Goal: Task Accomplishment & Management: Complete application form

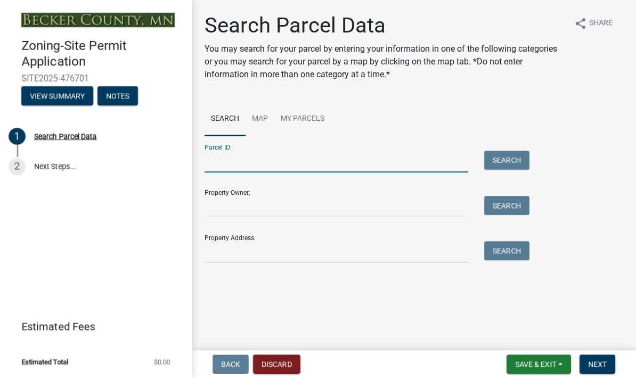
scroll to position [102, 0]
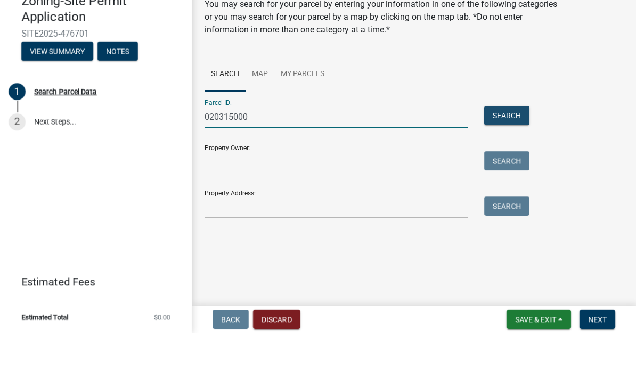
type input "020315000"
click at [517, 151] on button "Search" at bounding box center [506, 160] width 45 height 19
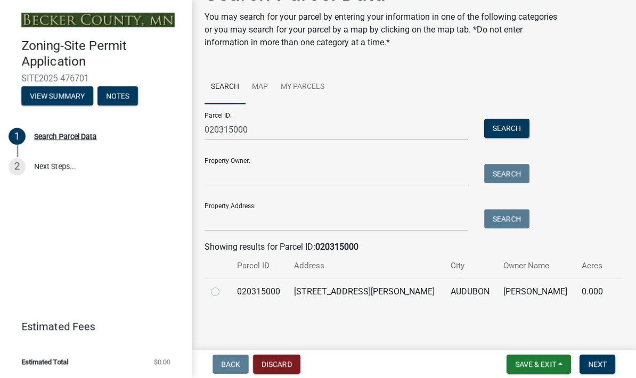
scroll to position [31, 0]
click at [224, 286] on label at bounding box center [224, 286] width 0 height 0
click at [224, 291] on input "radio" at bounding box center [227, 289] width 7 height 7
radio input "true"
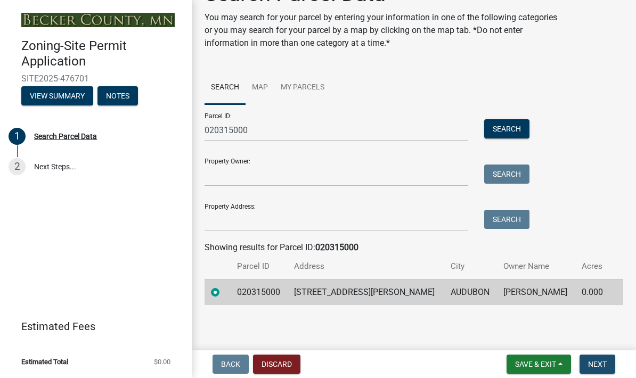
click at [609, 372] on button "Next" at bounding box center [598, 364] width 36 height 19
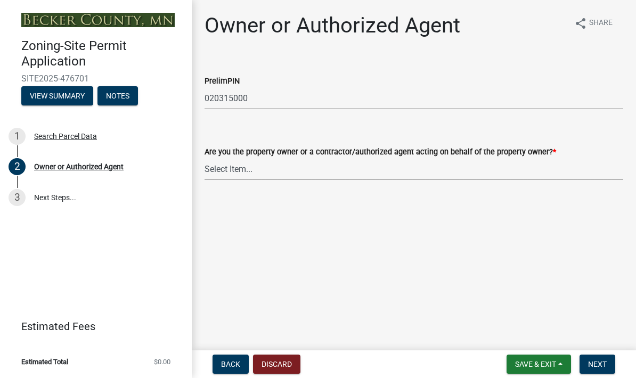
click at [226, 169] on select "Select Item... Property Owner Authorized Agent" at bounding box center [414, 169] width 419 height 22
select select "3c674549-ed69-405f-b795-9fa3f7d47d9d"
click at [607, 369] on button "Next" at bounding box center [598, 364] width 36 height 19
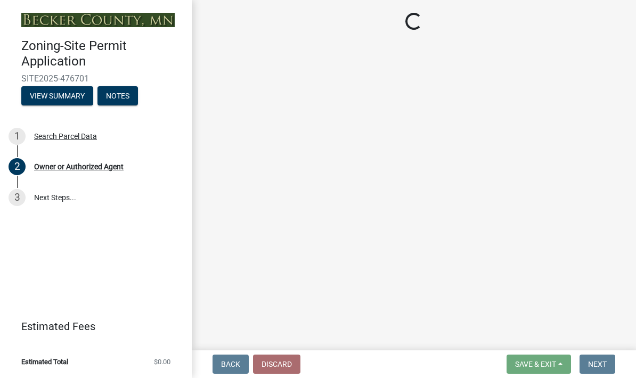
select select "85fc75ff-0121-4ad4-a39b-9ebe8e4a222b"
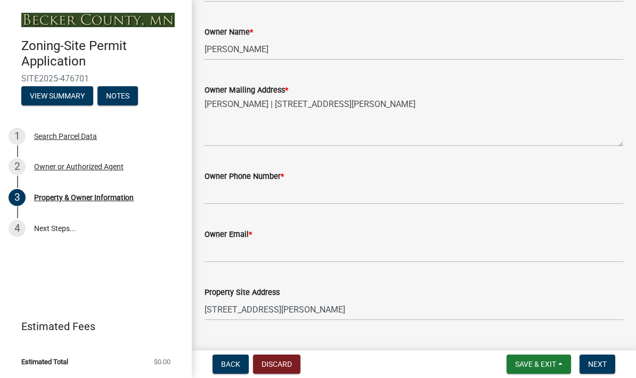
scroll to position [290, 0]
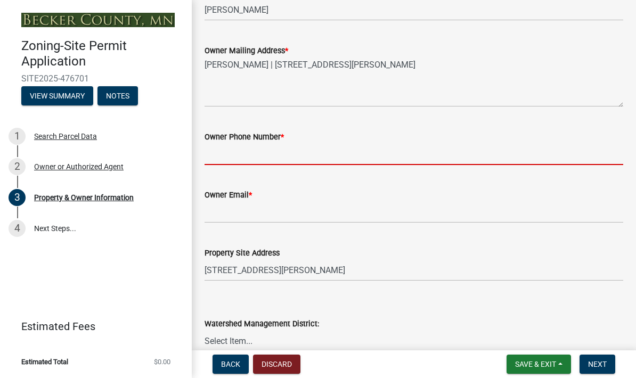
click at [224, 159] on input "Owner Phone Number *" at bounding box center [414, 154] width 419 height 22
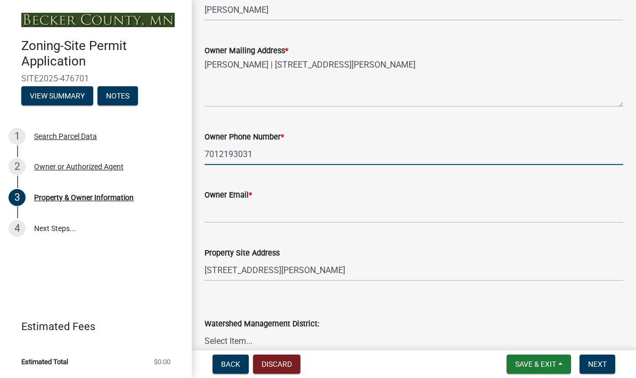
type input "7012193031"
click at [211, 210] on input "Owner Email *" at bounding box center [414, 212] width 419 height 22
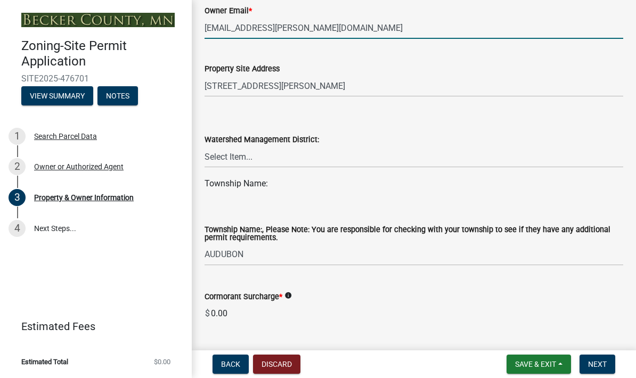
scroll to position [473, 0]
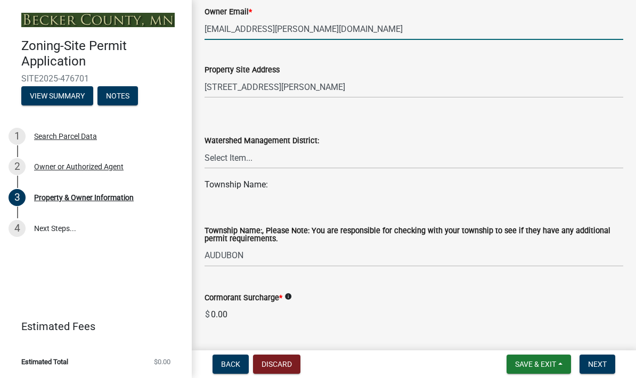
type input "[EMAIL_ADDRESS][PERSON_NAME][DOMAIN_NAME]"
click at [216, 152] on select "Select Item... PELICAN RIVER WTRSHD BUFFALO WATERSHED CORMORANT WATERSHED WILD …" at bounding box center [414, 158] width 419 height 22
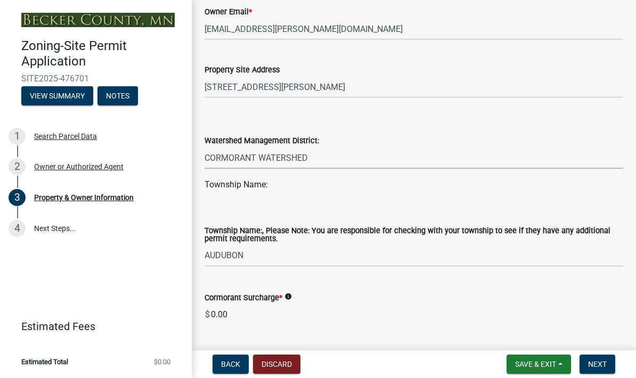
select select "2da4ad59-79e4-4897-a878-b9bb9cb10a27"
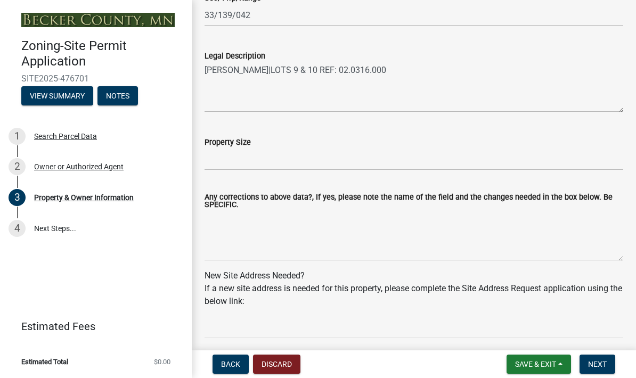
scroll to position [842, 0]
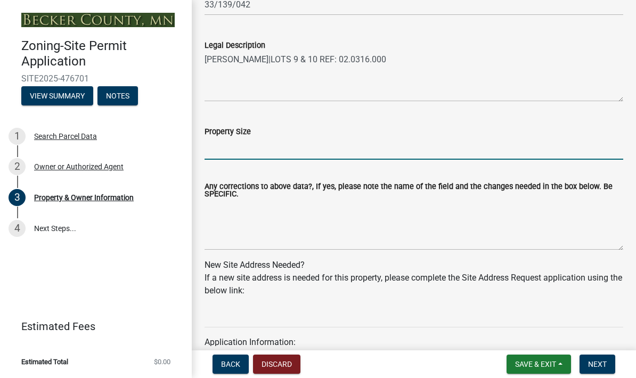
click at [223, 154] on input "Property Size" at bounding box center [414, 149] width 419 height 22
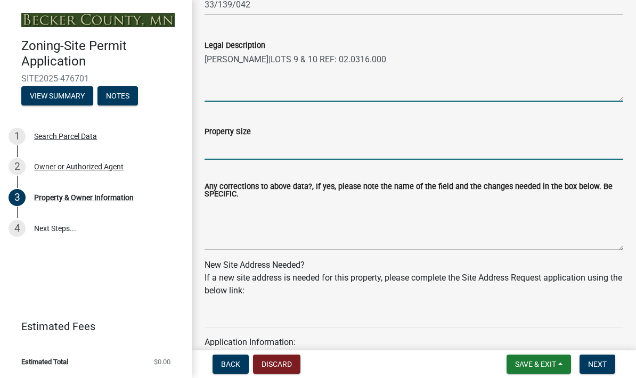
click at [462, 55] on textarea "[PERSON_NAME]|LOTS 9 & 10 REF: 02.0316.000" at bounding box center [414, 77] width 419 height 50
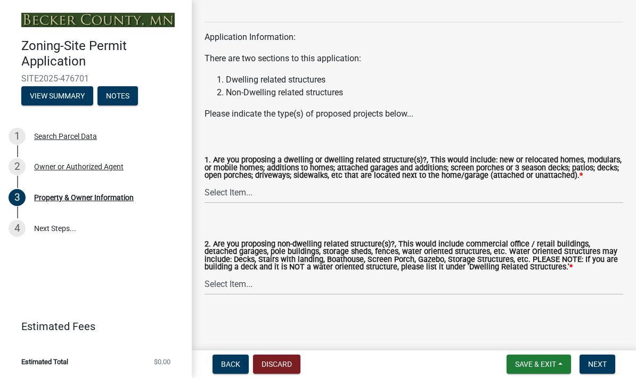
scroll to position [1156, 0]
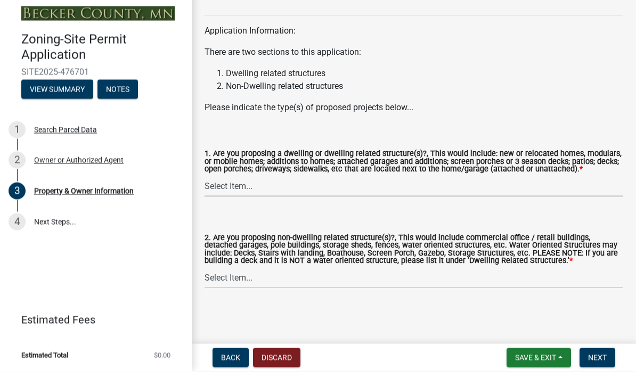
click at [219, 182] on select "Select Item... Yes No" at bounding box center [414, 193] width 419 height 22
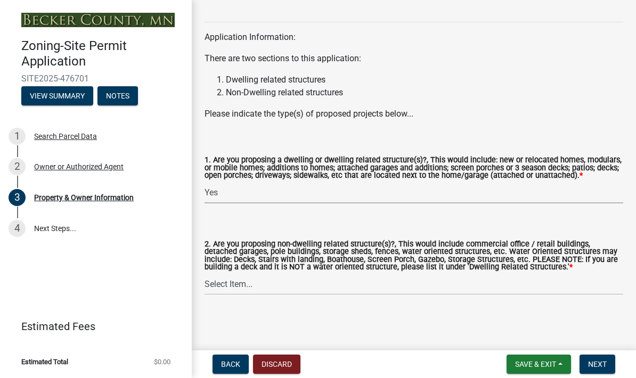
select select "f87eba17-8ed9-4ad8-aefc-fe36a3f3544b"
click at [226, 285] on select "Select Item... Yes No" at bounding box center [414, 284] width 419 height 22
select select "393a978c-6bd5-4cb2-a6a0-db6feb8732b8"
click at [604, 369] on button "Next" at bounding box center [598, 364] width 36 height 19
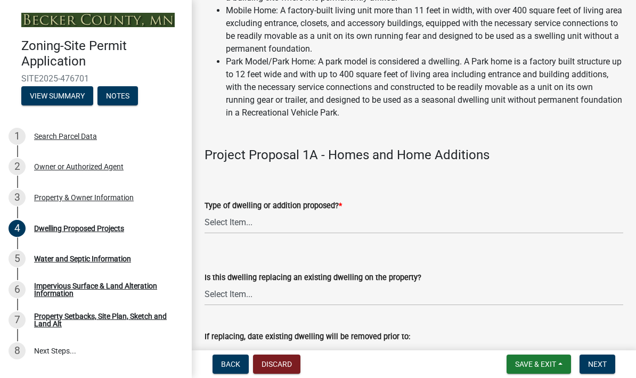
scroll to position [175, 0]
click at [215, 227] on select "Select Item... N/A - Not a dwelling New Home-Onsite Construction New Modular (E…" at bounding box center [414, 223] width 419 height 22
click at [219, 226] on select "Select Item... N/A - Not a dwelling New Home-Onsite Construction New Modular (E…" at bounding box center [414, 223] width 419 height 22
click at [212, 220] on select "Select Item... N/A - Not a dwelling New Home-Onsite Construction New Modular (E…" at bounding box center [414, 223] width 419 height 22
select select "5b8abcc6-67f7-49fb-8f25-c295ccc2b339"
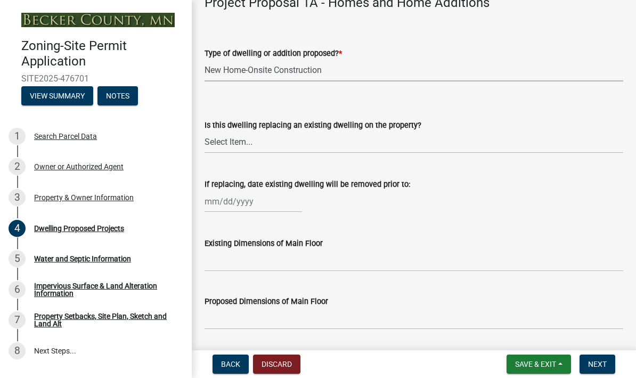
scroll to position [328, 0]
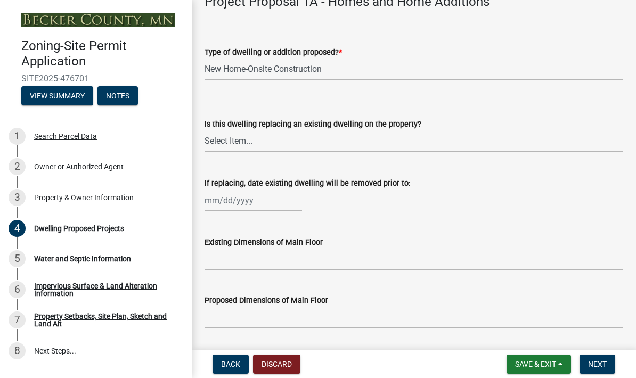
click at [218, 140] on select "Select Item... N/A Yes No" at bounding box center [414, 142] width 419 height 22
select select "566f81cc-4b3f-4ecb-9f16-a2b313352c61"
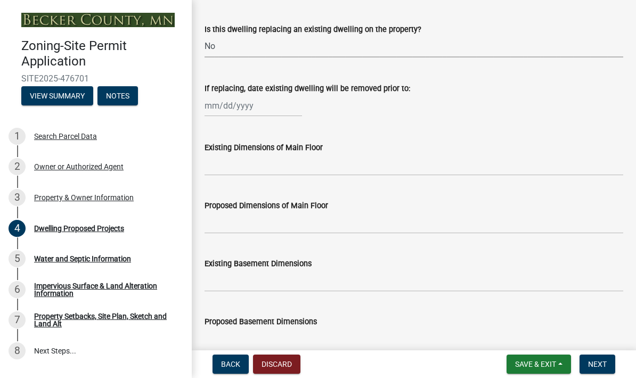
scroll to position [422, 0]
click at [208, 163] on input "Existing Dimensions of Main Floor" at bounding box center [414, 165] width 419 height 22
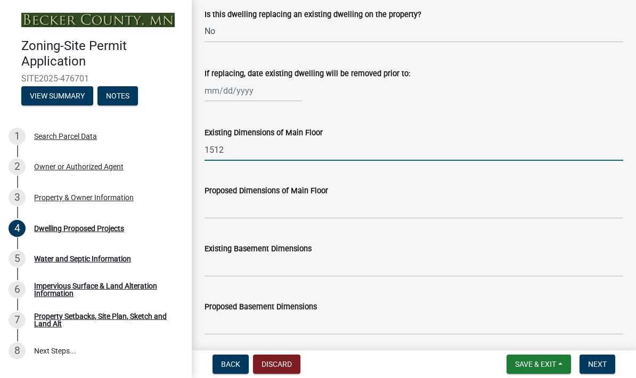
scroll to position [440, 0]
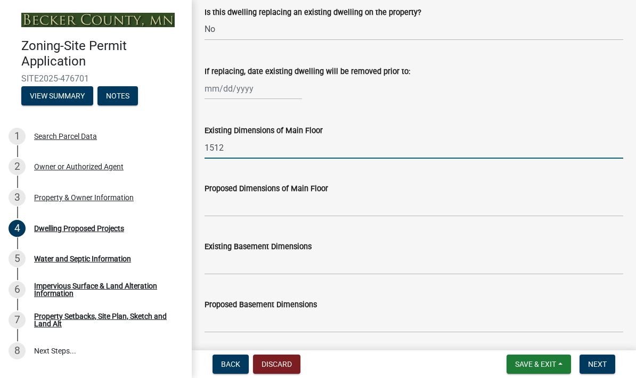
type input "1512"
click at [213, 204] on input "Proposed Dimensions of Main Floor" at bounding box center [414, 206] width 419 height 22
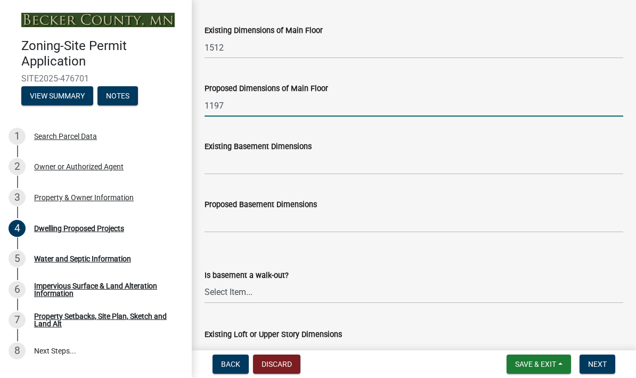
scroll to position [541, 0]
type input "1197"
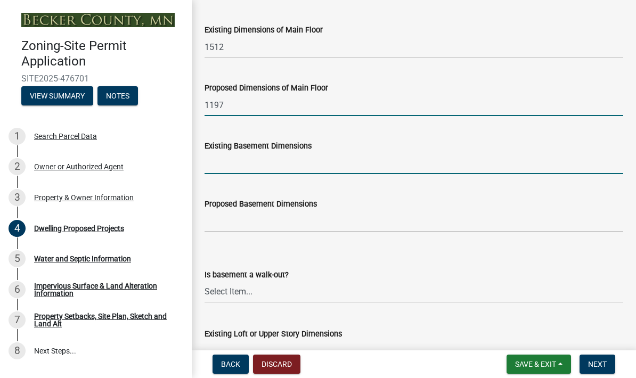
click at [237, 165] on input "Existing Basement Dimensions" at bounding box center [414, 163] width 419 height 22
type input "crawlspace"
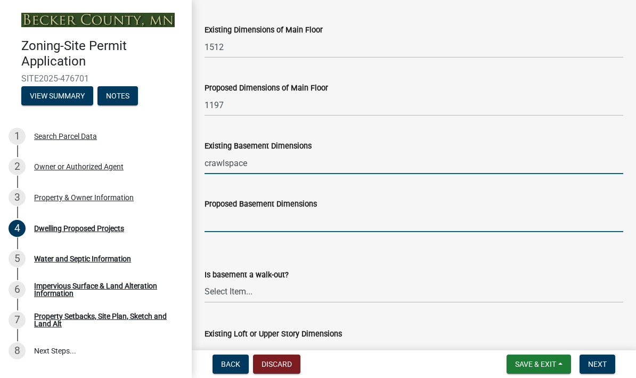
click at [210, 222] on input "Proposed Basement Dimensions" at bounding box center [414, 221] width 419 height 22
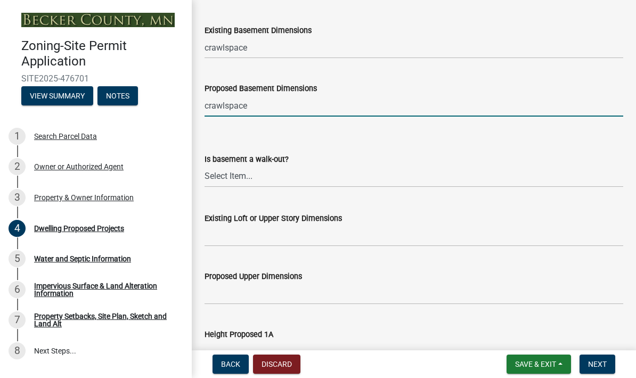
scroll to position [657, 0]
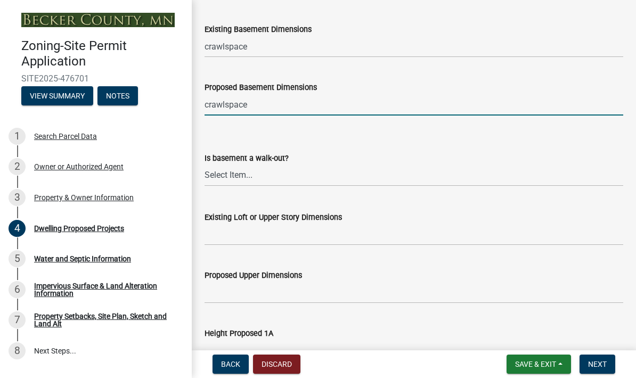
type input "crawlspace"
click at [213, 173] on select "Select Item... Yes No N/A" at bounding box center [414, 176] width 419 height 22
select select "f4ae0446-41fa-4afd-99aa-409617c58827"
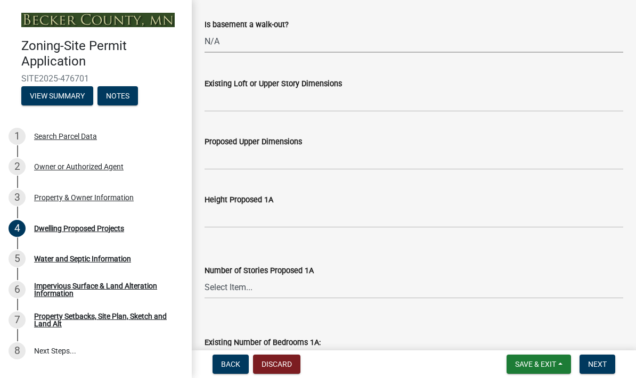
scroll to position [792, 0]
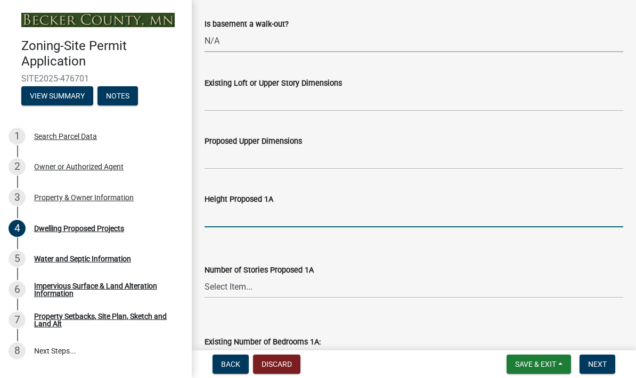
click at [217, 217] on input "Height Proposed 1A" at bounding box center [414, 217] width 419 height 22
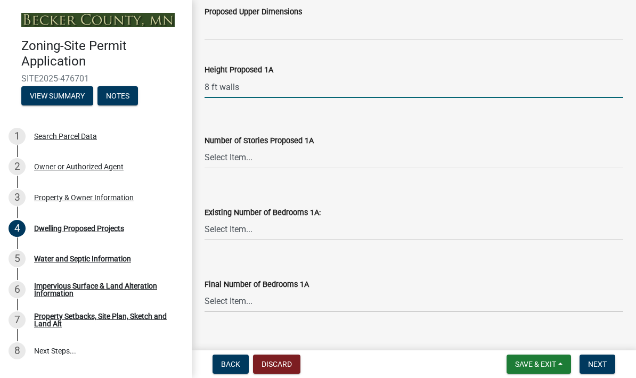
scroll to position [922, 0]
type input "8 ft walls"
click at [218, 157] on select "Select Item... N/A 1 1.25 1.5 1.75 2 2.25 2.5" at bounding box center [414, 157] width 419 height 22
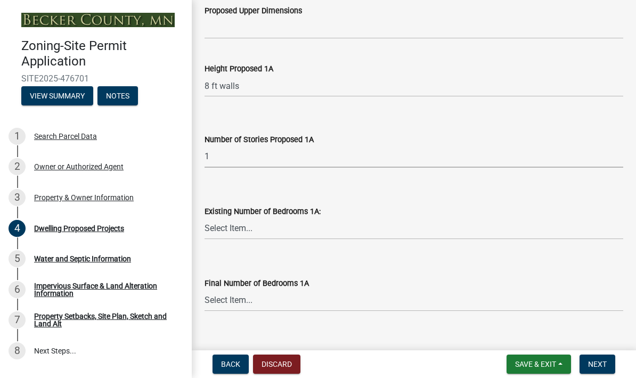
select select "4f5e2784-8c40-49a3-b0e9-8f1a3cbab4f4"
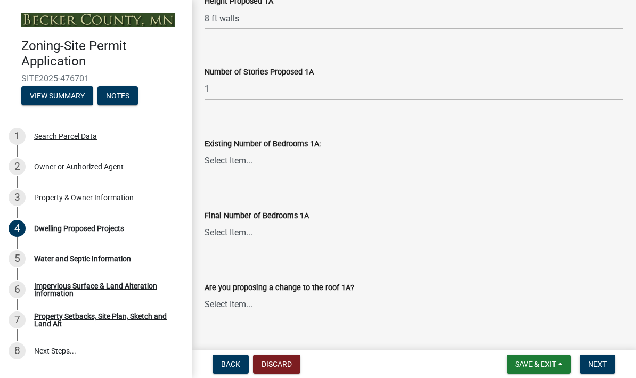
scroll to position [996, 0]
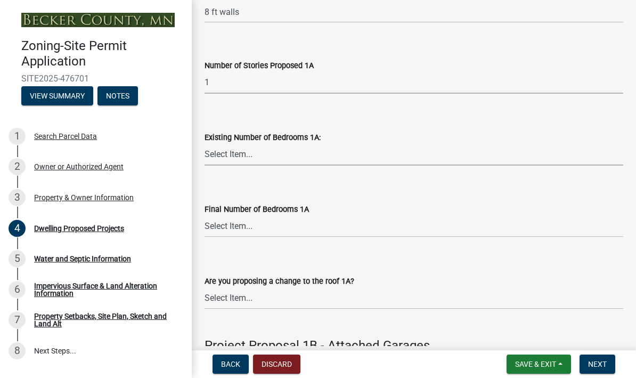
click at [216, 154] on select "Select Item... 0 1 2 3 4 5 6 7 8" at bounding box center [414, 155] width 419 height 22
select select "e5b6e178-1d4e-46f3-8fba-19f7851c487a"
click at [216, 224] on select "Select Item... 0 1 2 3 4 5 6 7 8" at bounding box center [414, 227] width 419 height 22
select select "1a903929-ca60-4f1e-8afa-8a841f04a978"
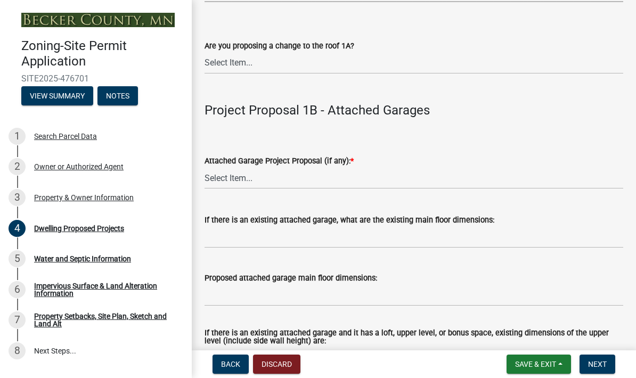
scroll to position [1232, 0]
click at [225, 60] on select "Select Item... N/A Yes No" at bounding box center [414, 63] width 419 height 22
select select "b63d75fc-5f3c-4949-bc5e-b7a1b42903a6"
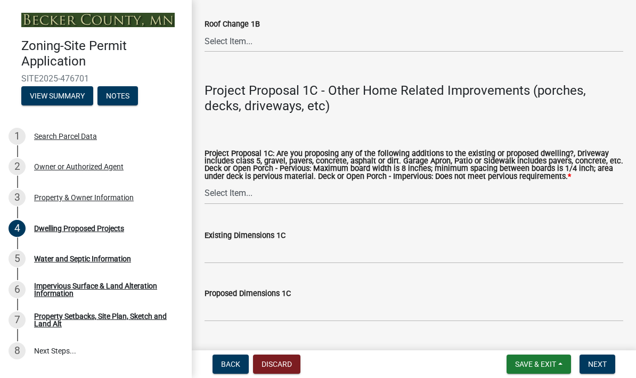
scroll to position [1962, 0]
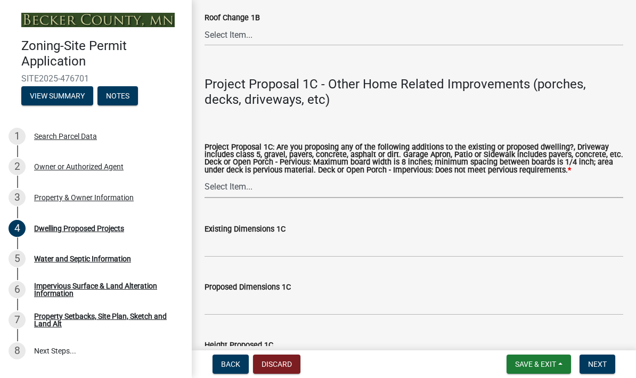
click at [213, 192] on select "Select Item... N/A Driveway Garage Apron Home Patio Sidewalk Deck - Pervious De…" at bounding box center [414, 187] width 419 height 22
select select "cbc699c5-a6de-4f3d-a533-ae678b946106"
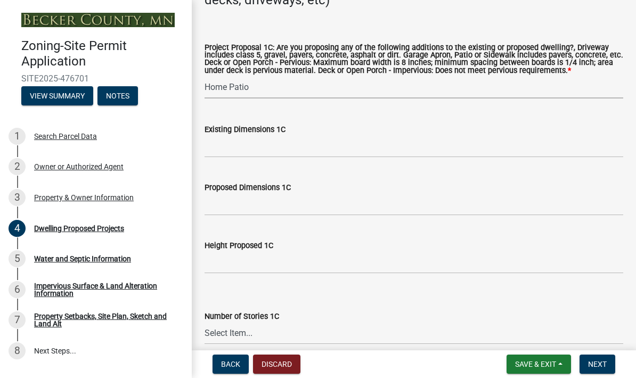
scroll to position [2065, 0]
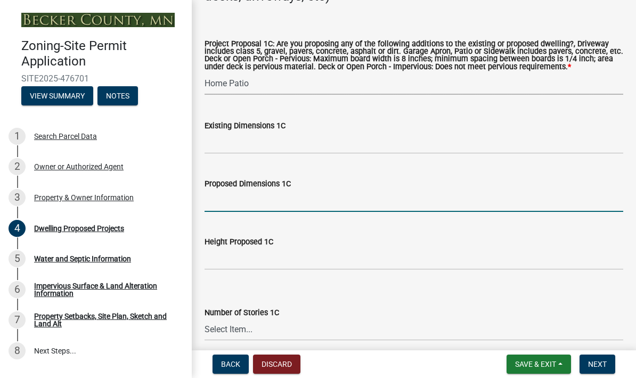
click at [219, 208] on input "Proposed Dimensions 1C" at bounding box center [414, 201] width 419 height 22
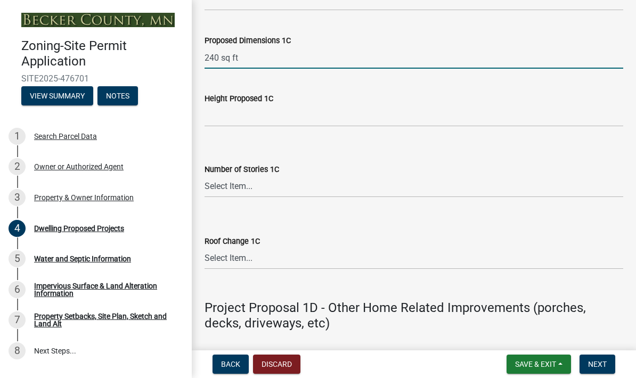
scroll to position [2210, 0]
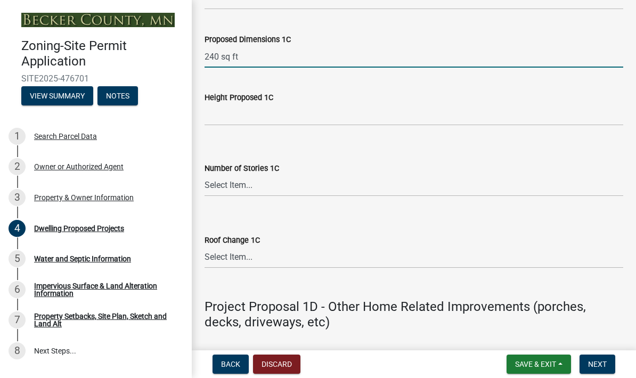
type input "240 sq ft"
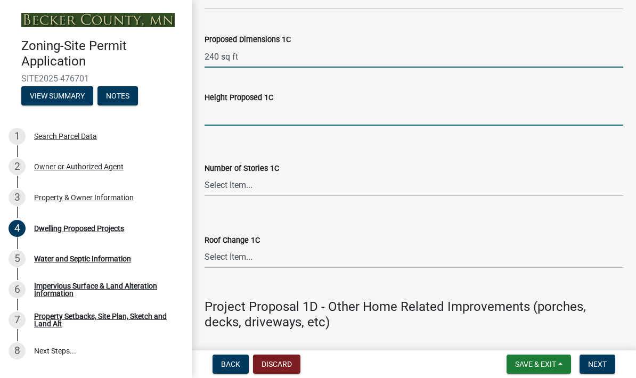
click at [209, 125] on input "Height Proposed 1C" at bounding box center [414, 115] width 419 height 22
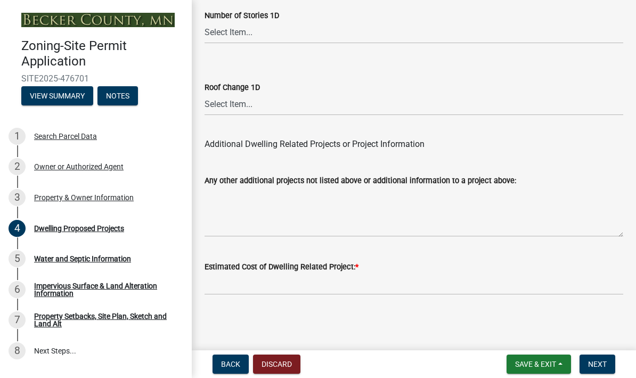
scroll to position [2837, 0]
type input "concrete slab"
click at [219, 281] on input "text" at bounding box center [414, 284] width 419 height 22
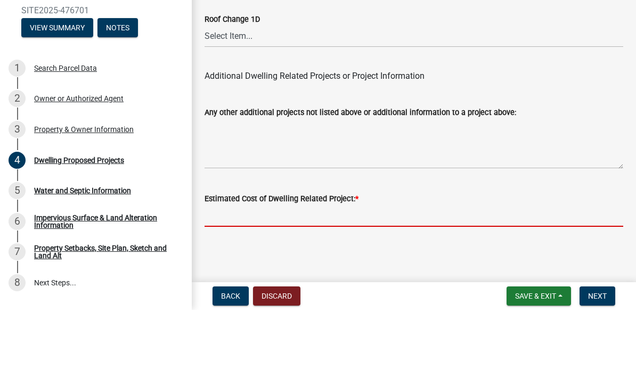
click at [214, 273] on input "text" at bounding box center [414, 284] width 419 height 22
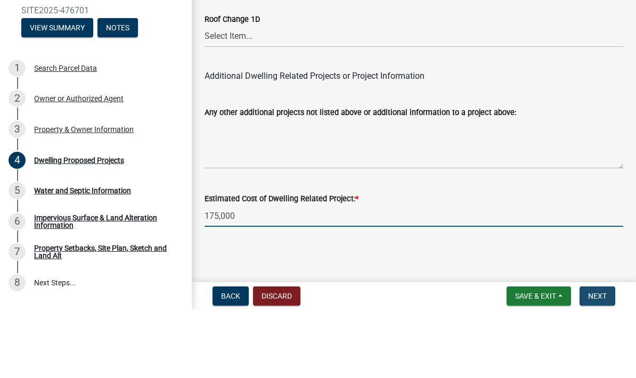
click at [604, 360] on span "Next" at bounding box center [597, 364] width 19 height 9
type input "175000"
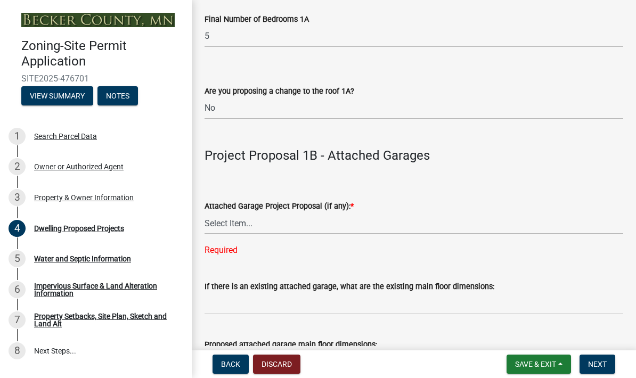
scroll to position [1186, 0]
click at [208, 225] on select "Select Item... N/A New Attached Garage Addition to Attached Garage" at bounding box center [414, 224] width 419 height 22
click at [222, 225] on select "Select Item... N/A New Attached Garage Addition to Attached Garage" at bounding box center [414, 224] width 419 height 22
select select "11c1c089-3b44-43c0-9549-3c9eeea2451f"
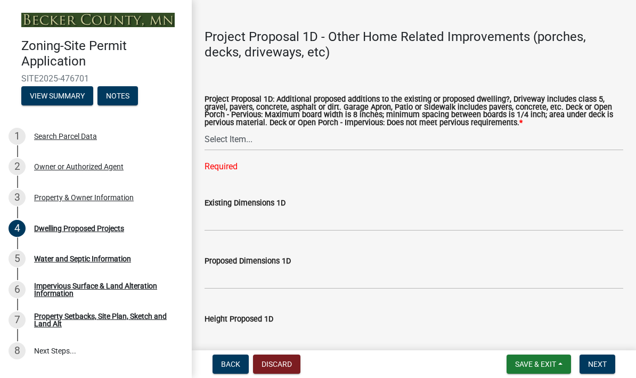
scroll to position [2501, 0]
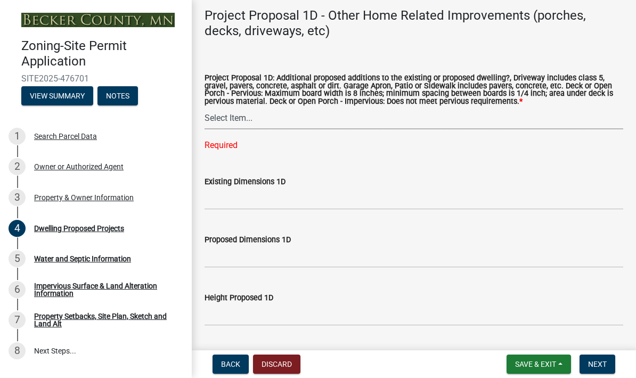
click at [216, 123] on select "Select Item... N/A Driveway Garage Apron Home Patio Sidewalk Deck - Pervious De…" at bounding box center [414, 119] width 419 height 22
click at [213, 152] on div "Required" at bounding box center [414, 145] width 419 height 13
click at [215, 121] on select "Select Item... N/A Driveway Garage Apron Home Patio Sidewalk Deck - Pervious De…" at bounding box center [414, 119] width 419 height 22
select select "ab9119d1-7da9-49c4-9fac-8c142204c89d"
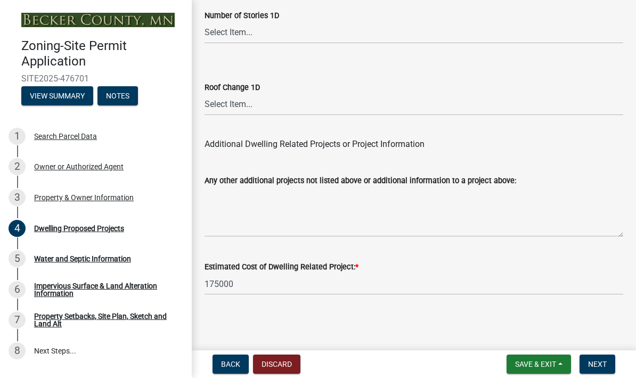
scroll to position [2837, 0]
click at [600, 372] on button "Next" at bounding box center [598, 364] width 36 height 19
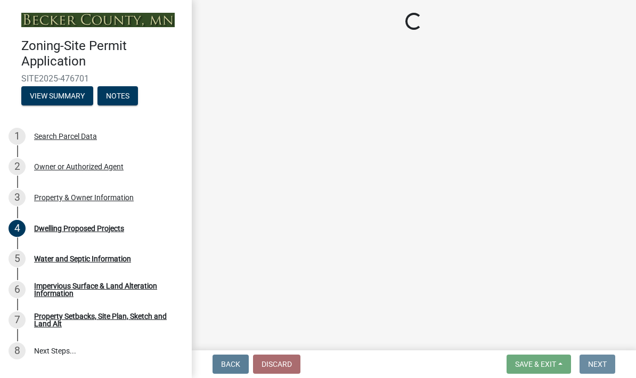
scroll to position [0, 0]
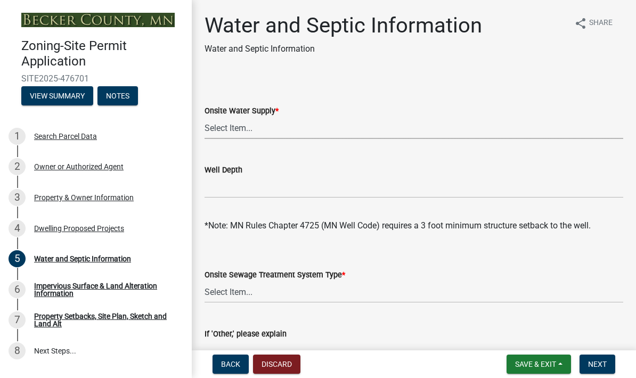
click at [225, 128] on select "Select Item... Well New Well to be Installed Attached to City Water System No o…" at bounding box center [414, 128] width 419 height 22
select select "9c51a48b-0bee-4836-8d5c-beab6e77ad2a"
click at [214, 186] on input "Well Depth" at bounding box center [414, 187] width 419 height 22
type input "T"
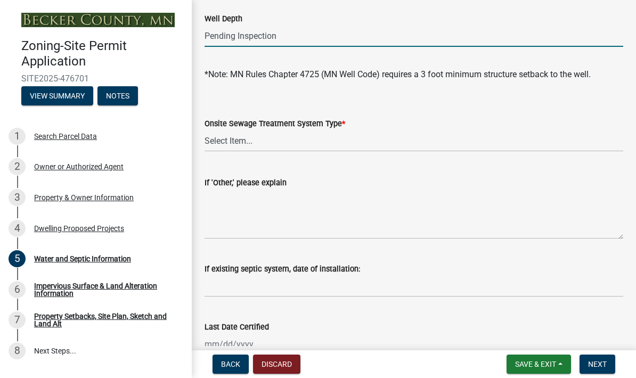
scroll to position [185, 0]
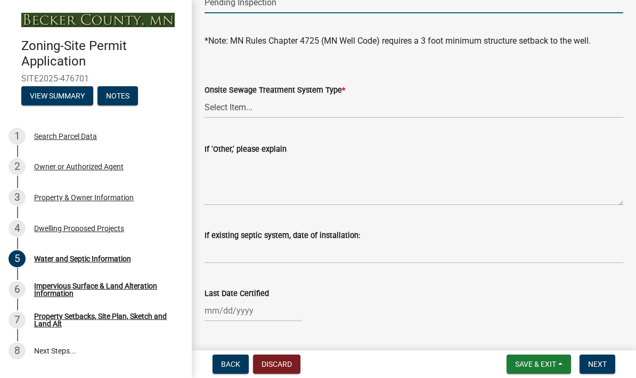
type input "Pending Inspection"
click at [216, 111] on select "Select Item... No existing or proposed septic Proposed New or Corrected Septic …" at bounding box center [414, 107] width 419 height 22
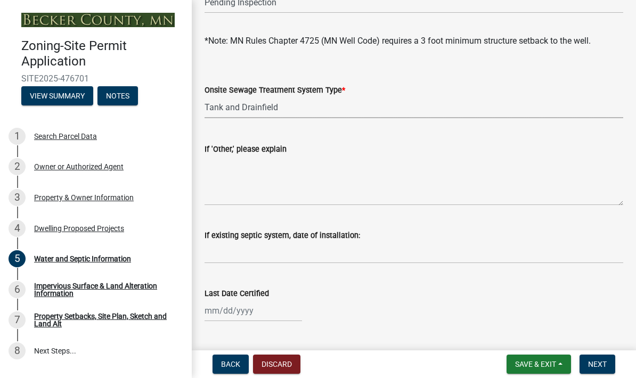
select select "25b8aef2-9eed-4c0f-8836-08d4b8d082b1"
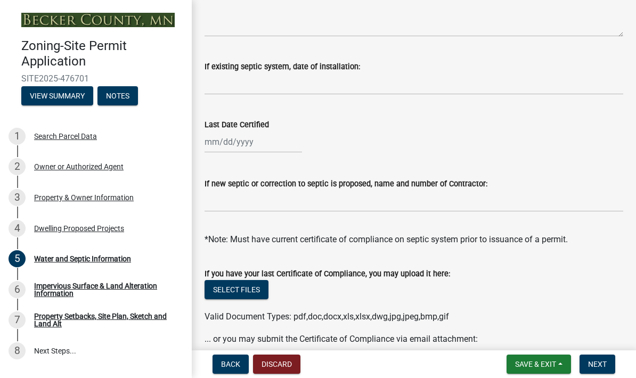
scroll to position [354, 0]
click at [262, 140] on div at bounding box center [253, 142] width 97 height 22
select select "9"
select select "2025"
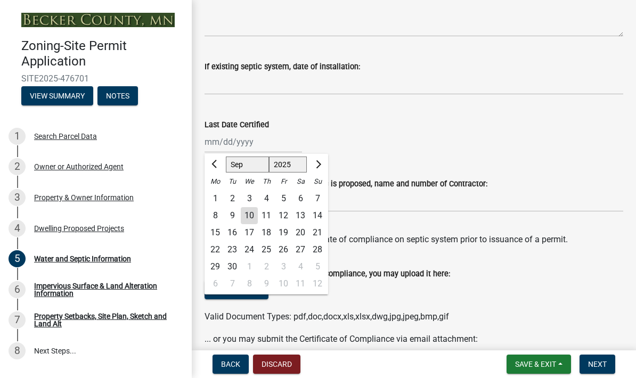
click at [212, 167] on button "Previous month" at bounding box center [215, 164] width 13 height 17
click at [210, 167] on button "Previous month" at bounding box center [215, 164] width 13 height 17
click at [214, 169] on button "Previous month" at bounding box center [215, 164] width 13 height 17
click at [210, 168] on button "Previous month" at bounding box center [215, 164] width 13 height 17
click at [216, 169] on button "Previous month" at bounding box center [215, 164] width 13 height 17
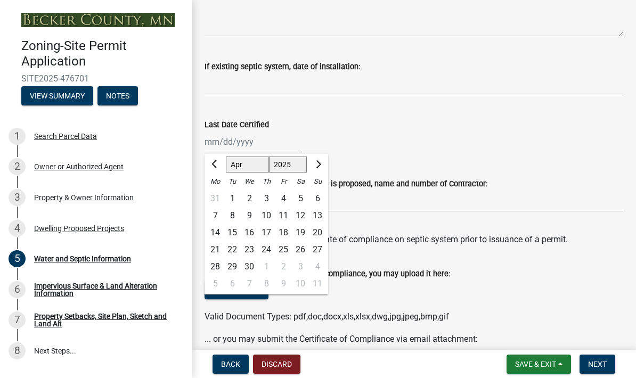
click at [213, 165] on span "Previous month" at bounding box center [216, 164] width 8 height 8
click at [316, 168] on span "Next month" at bounding box center [317, 164] width 8 height 8
click at [211, 168] on button "Previous month" at bounding box center [215, 164] width 13 height 17
click at [210, 168] on button "Previous month" at bounding box center [215, 164] width 13 height 17
click at [212, 169] on button "Previous month" at bounding box center [215, 164] width 13 height 17
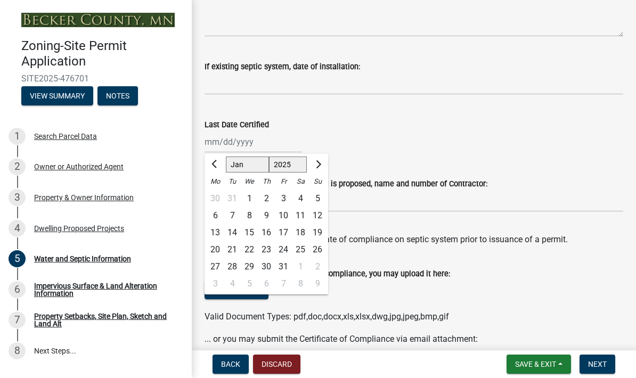
click at [210, 166] on button "Previous month" at bounding box center [215, 164] width 13 height 17
select select "12"
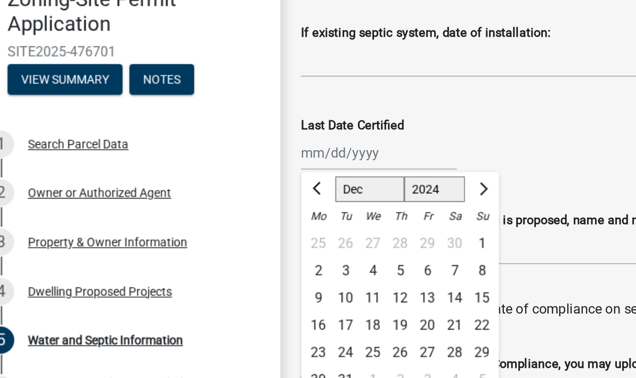
click at [269, 157] on select "1524 1525 1526 1527 1528 1529 1530 1531 1532 1533 1534 1535 1536 1537 1538 1539…" at bounding box center [288, 165] width 38 height 16
select select "2014"
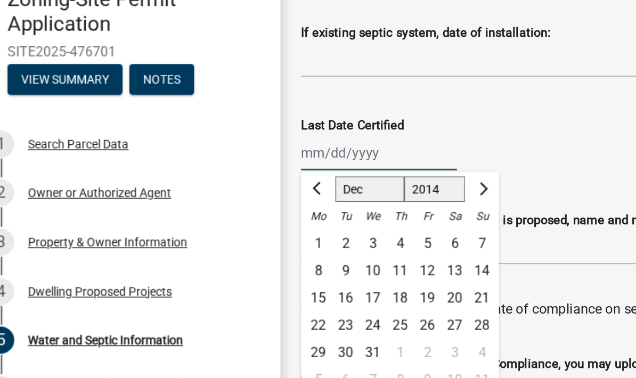
click at [137, 121] on link "1 Search Parcel Data" at bounding box center [96, 136] width 192 height 31
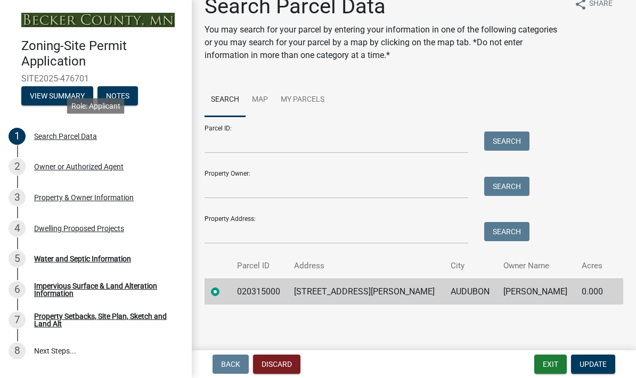
scroll to position [19, 0]
click at [603, 369] on span "Update" at bounding box center [593, 364] width 27 height 9
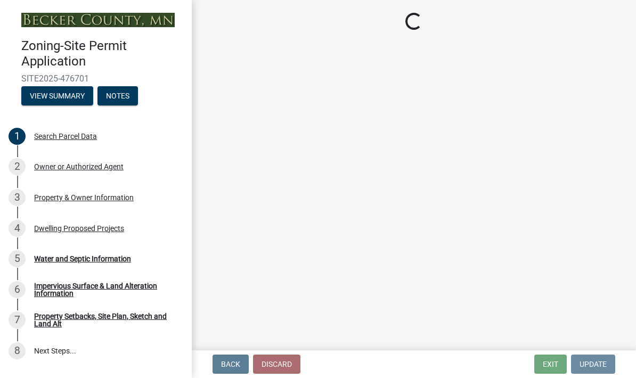
scroll to position [0, 0]
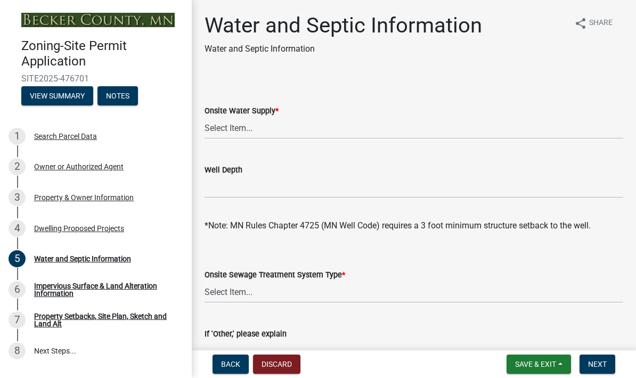
click at [224, 362] on span "Back" at bounding box center [230, 364] width 19 height 9
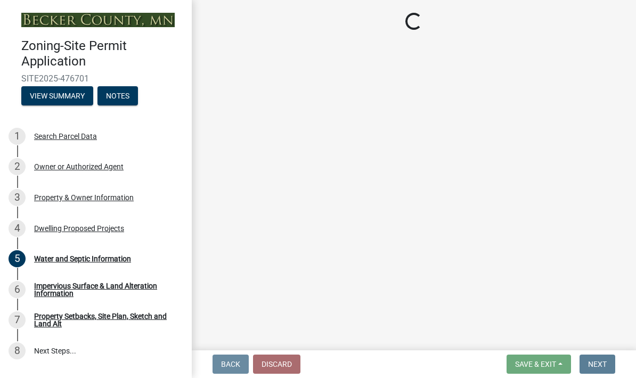
select select "5b8abcc6-67f7-49fb-8f25-c295ccc2b339"
select select "566f81cc-4b3f-4ecb-9f16-a2b313352c61"
select select "f4ae0446-41fa-4afd-99aa-409617c58827"
select select "4f5e2784-8c40-49a3-b0e9-8f1a3cbab4f4"
select select "e5b6e178-1d4e-46f3-8fba-19f7851c487a"
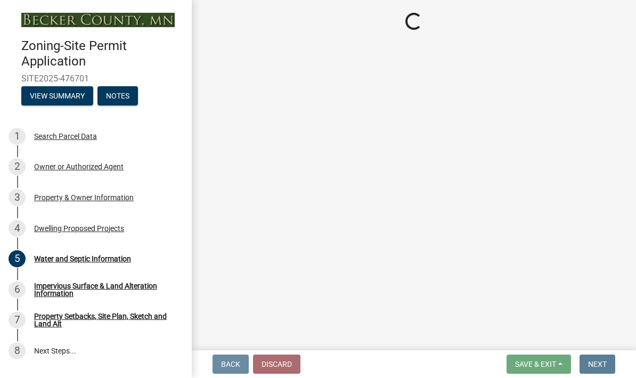
select select "1a903929-ca60-4f1e-8afa-8a841f04a978"
select select "b63d75fc-5f3c-4949-bc5e-b7a1b42903a6"
select select "11c1c089-3b44-43c0-9549-3c9eeea2451f"
select select "cbc699c5-a6de-4f3d-a533-ae678b946106"
select select "ab9119d1-7da9-49c4-9fac-8c142204c89d"
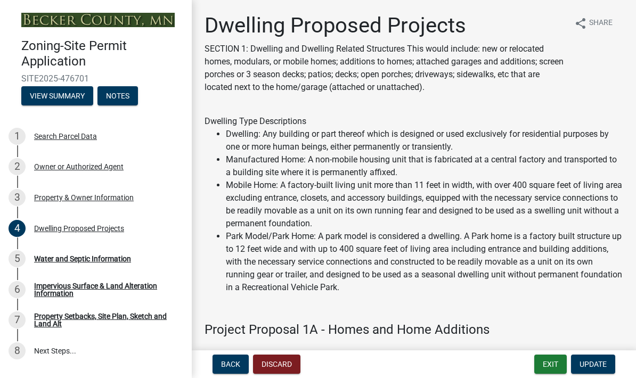
click at [219, 361] on button "Back" at bounding box center [231, 364] width 36 height 19
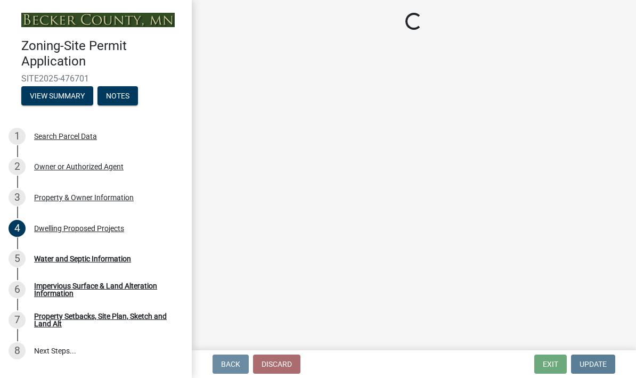
select select "2da4ad59-79e4-4897-a878-b9bb9cb10a27"
select select "85fc75ff-0121-4ad4-a39b-9ebe8e4a222b"
select select "f87eba17-8ed9-4ad8-aefc-fe36a3f3544b"
select select "393a978c-6bd5-4cb2-a6a0-db6feb8732b8"
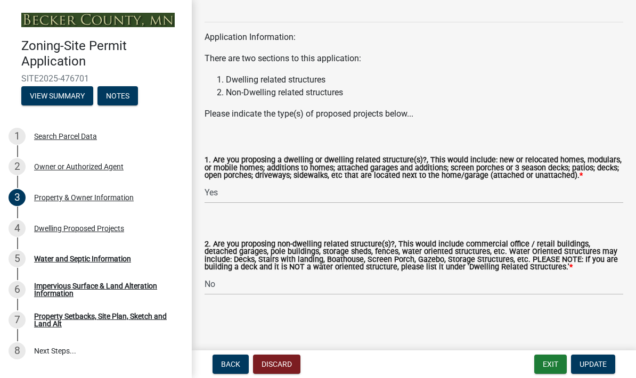
scroll to position [1156, 0]
click at [605, 371] on button "Update" at bounding box center [593, 364] width 44 height 19
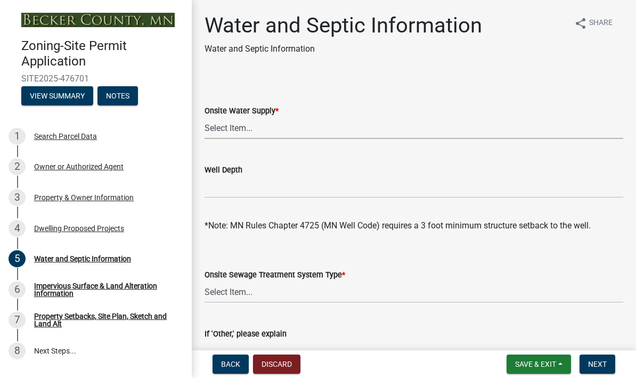
click at [220, 127] on select "Select Item... Well New Well to be Installed Attached to City Water System No o…" at bounding box center [414, 128] width 419 height 22
select select "9c51a48b-0bee-4836-8d5c-beab6e77ad2a"
click at [216, 188] on input "Well Depth" at bounding box center [414, 187] width 419 height 22
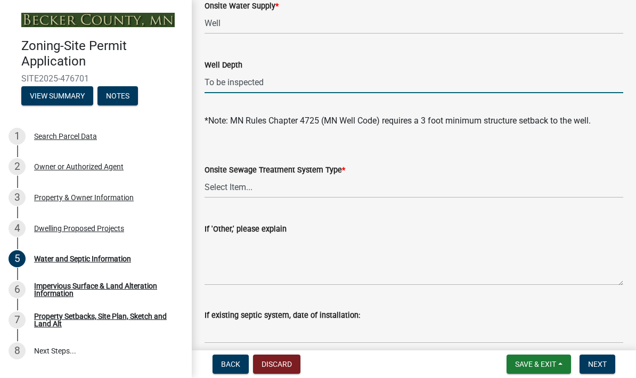
scroll to position [113, 0]
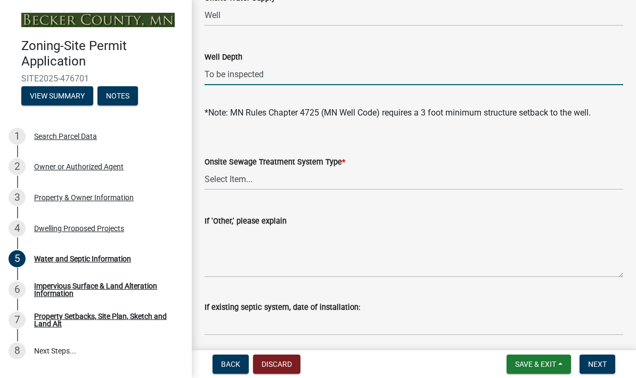
type input "To be inspected"
click at [220, 180] on select "Select Item... No existing or proposed septic Proposed New or Corrected Septic …" at bounding box center [414, 179] width 419 height 22
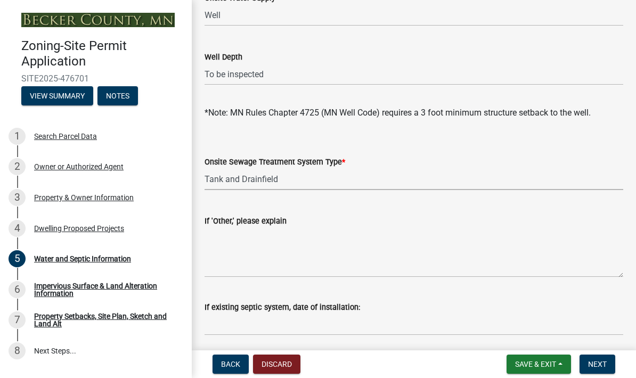
select select "25b8aef2-9eed-4c0f-8836-08d4b8d082b1"
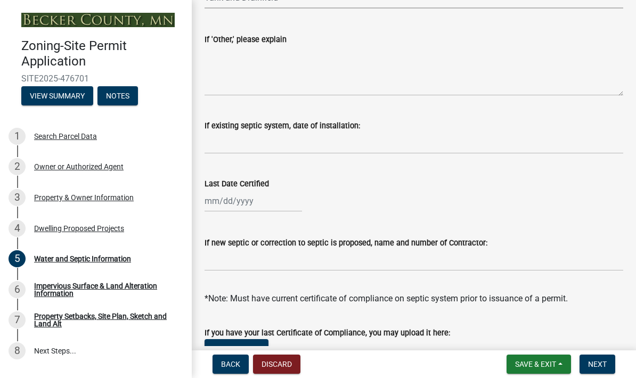
scroll to position [299, 0]
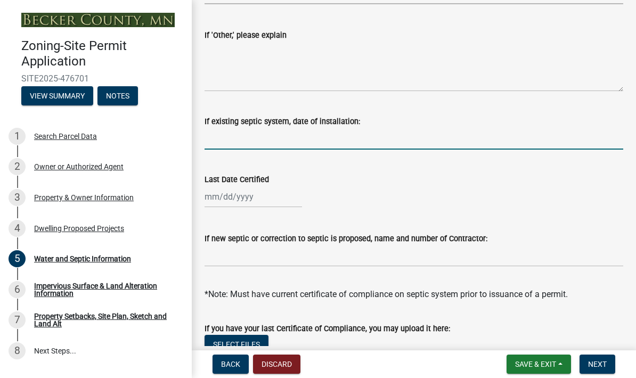
click at [243, 136] on input "If existing septic system, date of installation:" at bounding box center [414, 139] width 419 height 22
type input "s"
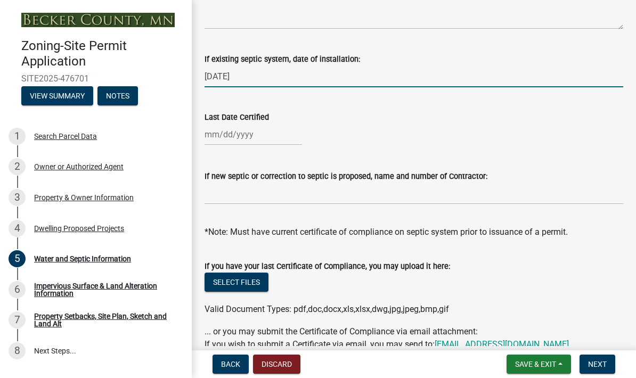
scroll to position [362, 0]
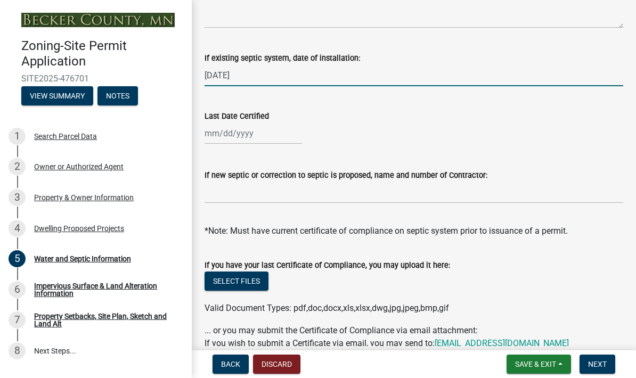
type input "[DATE]"
click at [212, 135] on div at bounding box center [253, 134] width 97 height 22
select select "9"
select select "2025"
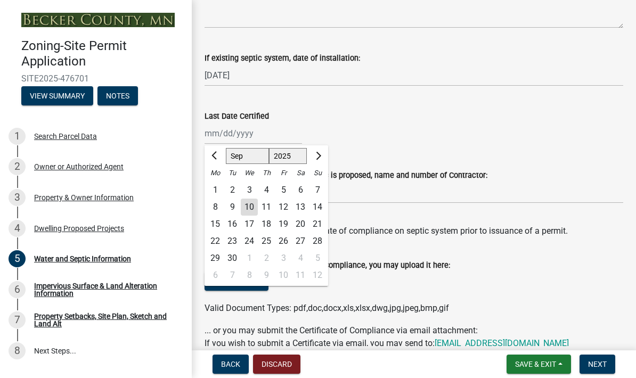
click at [213, 161] on button "Previous month" at bounding box center [215, 156] width 13 height 17
click at [209, 160] on button "Previous month" at bounding box center [215, 156] width 13 height 17
select select "7"
click at [262, 224] on div "17" at bounding box center [266, 224] width 17 height 17
type input "[DATE]"
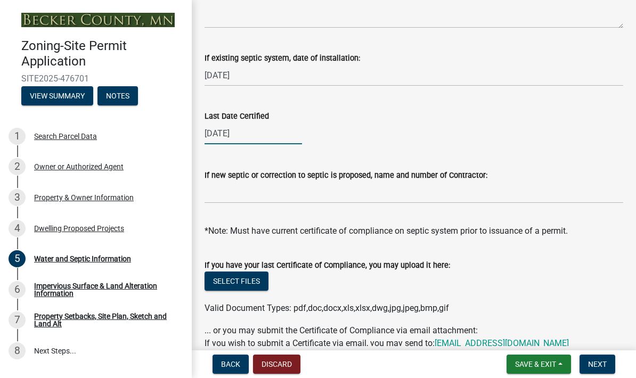
click at [235, 137] on div "[DATE]" at bounding box center [253, 134] width 97 height 22
select select "7"
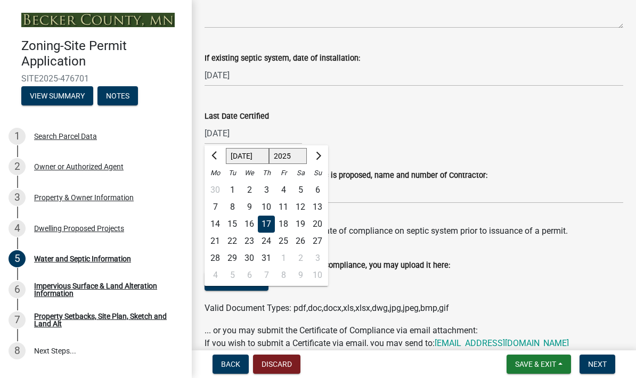
click at [280, 155] on select "1525 1526 1527 1528 1529 1530 1531 1532 1533 1534 1535 1536 1537 1538 1539 1540…" at bounding box center [288, 156] width 38 height 16
select select "2014"
click at [368, 121] on div "Last Date Certified" at bounding box center [414, 116] width 419 height 13
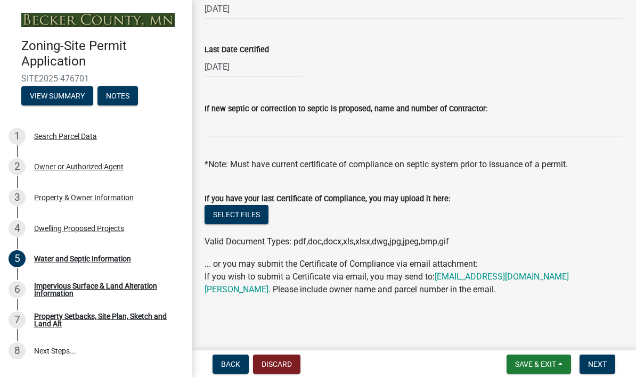
scroll to position [429, 0]
click at [598, 371] on button "Next" at bounding box center [598, 364] width 36 height 19
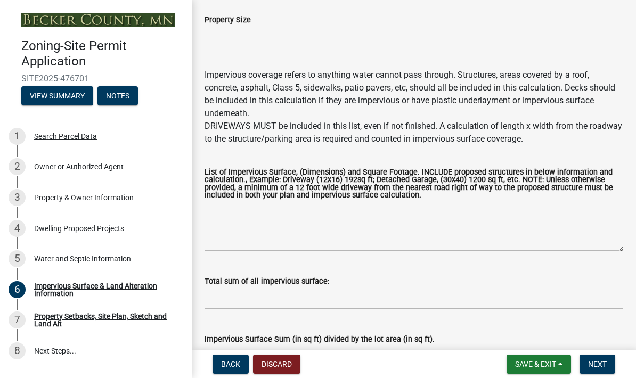
scroll to position [87, 0]
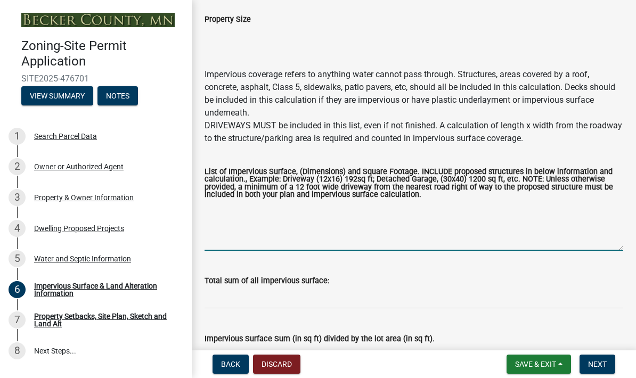
click at [217, 234] on textarea "List of Impervious Surface, (Dimensions) and Square Footage. INCLUDE proposed s…" at bounding box center [414, 226] width 419 height 50
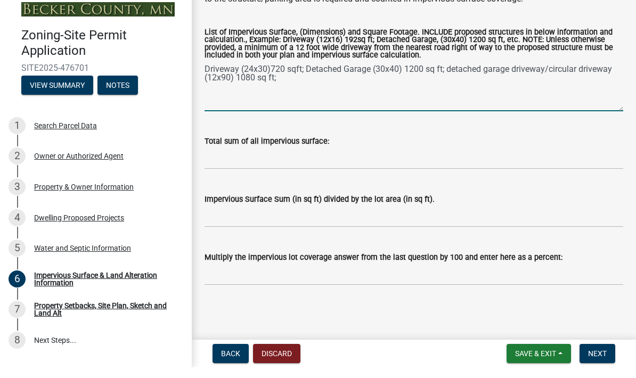
scroll to position [216, 0]
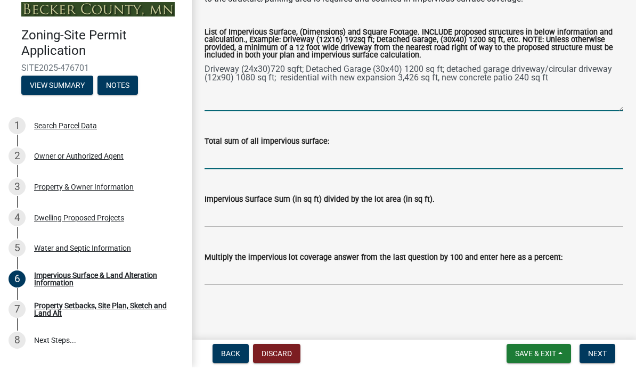
click at [248, 158] on input "Total sum of all impervious surface:" at bounding box center [414, 169] width 419 height 22
click at [568, 83] on textarea "Driveway (24x30)720 sqft; Detached Garage (30x40) 1200 sq ft; detached garage d…" at bounding box center [414, 97] width 419 height 50
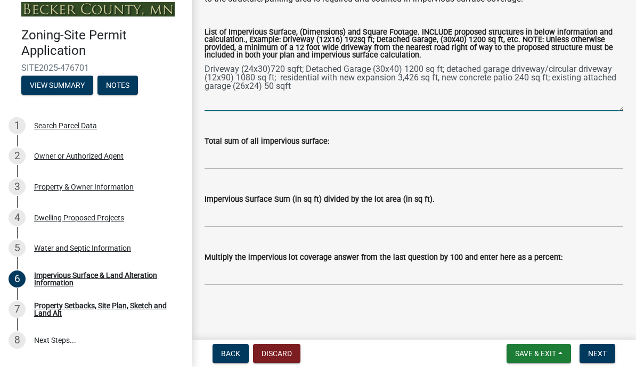
click at [513, 84] on textarea "Driveway (24x30)720 sqft; Detached Garage (30x40) 1200 sq ft; detached garage d…" at bounding box center [414, 97] width 419 height 50
click at [517, 78] on textarea "Driveway (24x30)720 sqft; Detached Garage (30x40) 1200 sq ft; detached garage d…" at bounding box center [414, 97] width 419 height 50
type textarea "Driveway (24x30)720 sqft; Detached Garage (30x40) 1200 sq ft; detached garage d…"
click at [219, 161] on input "Total sum of all impervious surface:" at bounding box center [414, 169] width 419 height 22
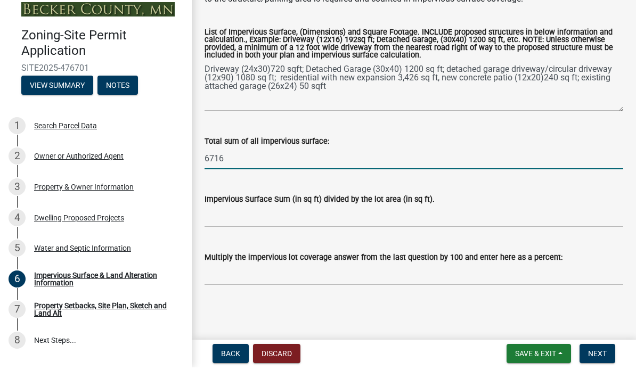
type input "6716"
click at [217, 220] on input "Impervious Surface Sum (in sq ft) divided by the lot area (in sq ft)." at bounding box center [414, 227] width 419 height 22
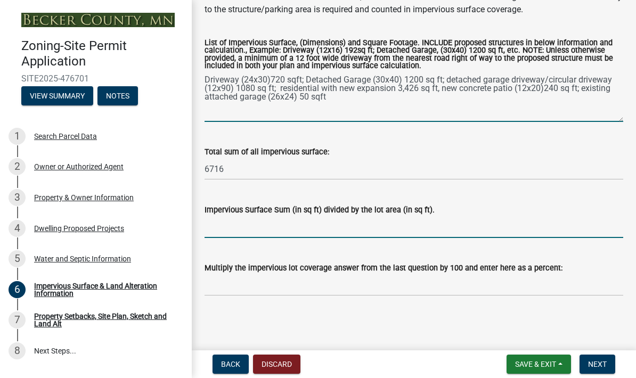
click at [311, 103] on textarea "Driveway (24x30)720 sqft; Detached Garage (30x40) 1200 sq ft; detached garage d…" at bounding box center [414, 97] width 419 height 50
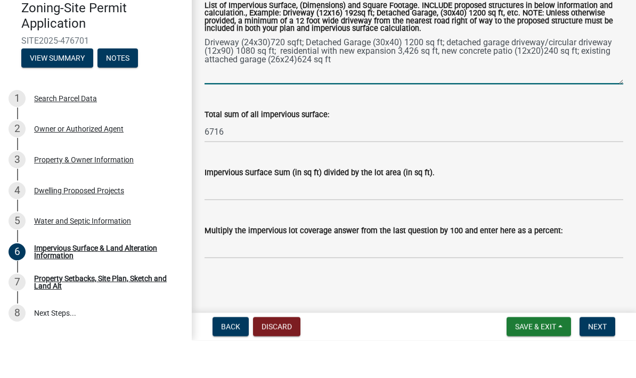
type textarea "Driveway (24x30)720 sqft; Detached Garage (30x40) 1200 sq ft; detached garage d…"
click at [380, 131] on div "Total sum of all impervious surface: 6716" at bounding box center [414, 156] width 419 height 50
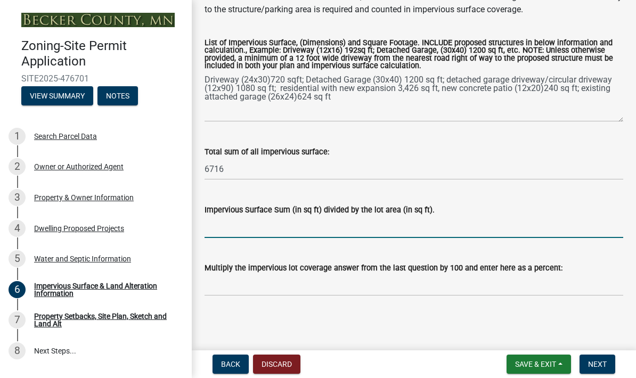
click at [221, 226] on input "Impervious Surface Sum (in sq ft) divided by the lot area (in sq ft)." at bounding box center [414, 227] width 419 height 22
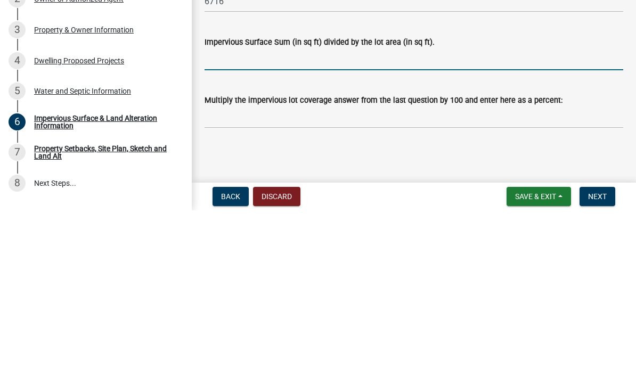
type input "6"
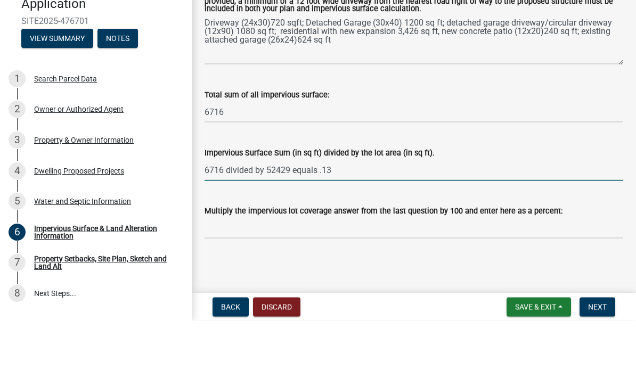
type input "6716 divided by 52429 equals .13"
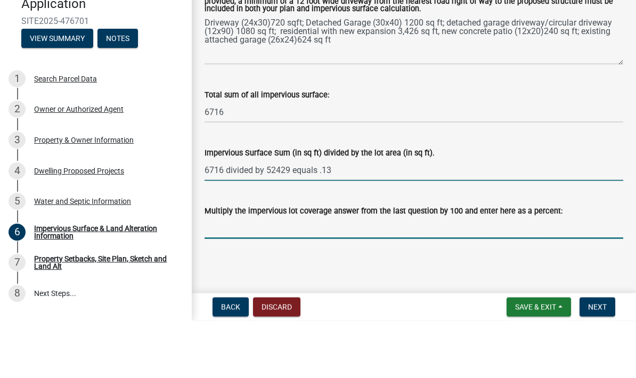
click at [235, 274] on input "Multiply the impervious lot coverage answer from the last question by 100 and e…" at bounding box center [414, 285] width 419 height 22
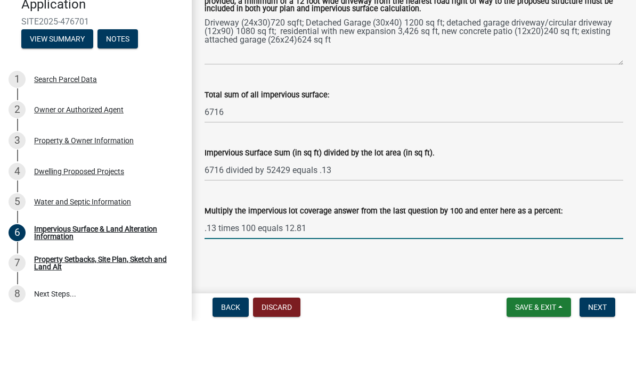
type input ".13 times 100 equals 12.81%"
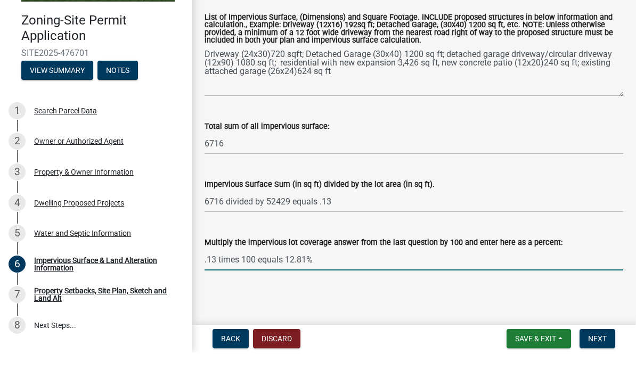
click at [597, 360] on span "Next" at bounding box center [597, 364] width 19 height 9
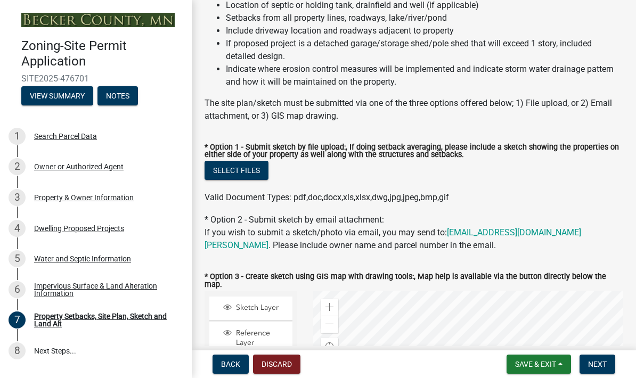
scroll to position [160, 0]
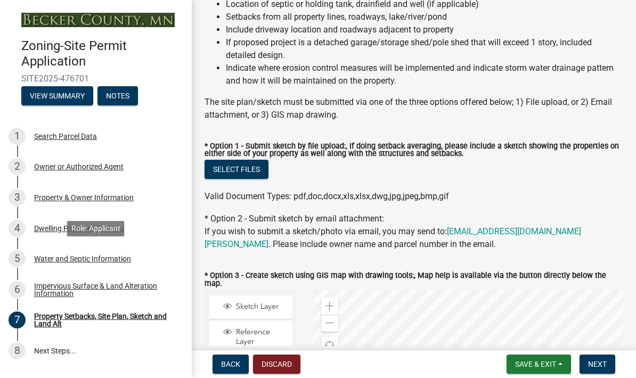
click at [142, 245] on link "5 Water and Septic Information" at bounding box center [96, 258] width 192 height 31
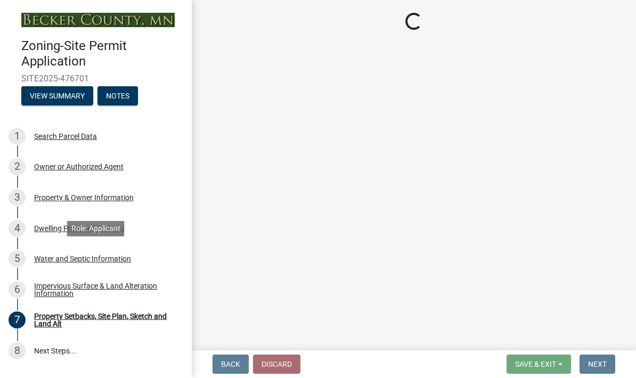
select select "9c51a48b-0bee-4836-8d5c-beab6e77ad2a"
select select "25b8aef2-9eed-4c0f-8836-08d4b8d082b1"
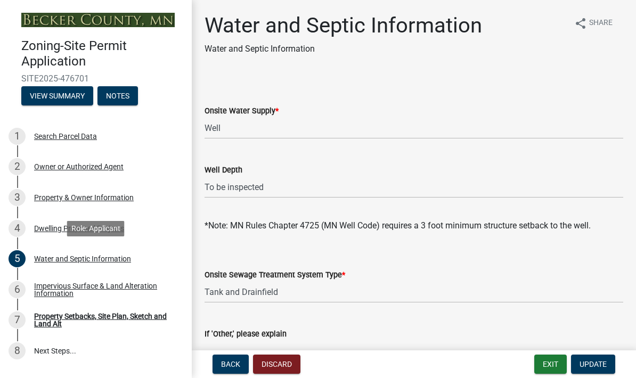
click at [597, 373] on button "Update" at bounding box center [593, 364] width 44 height 19
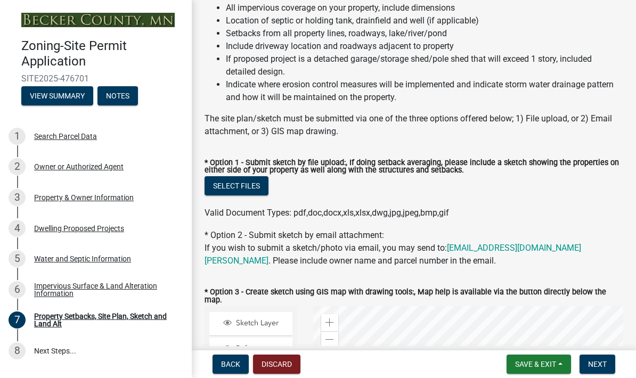
scroll to position [145, 0]
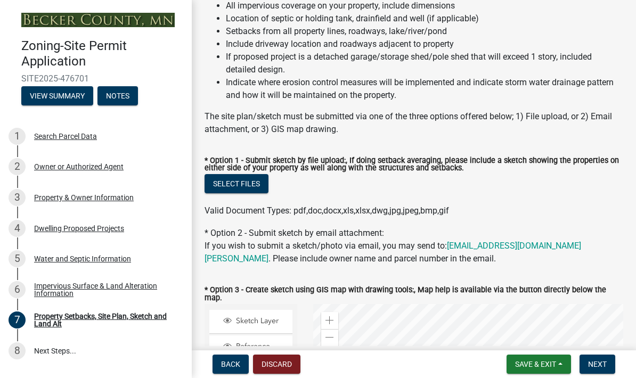
click at [221, 181] on button "Select files" at bounding box center [237, 183] width 64 height 19
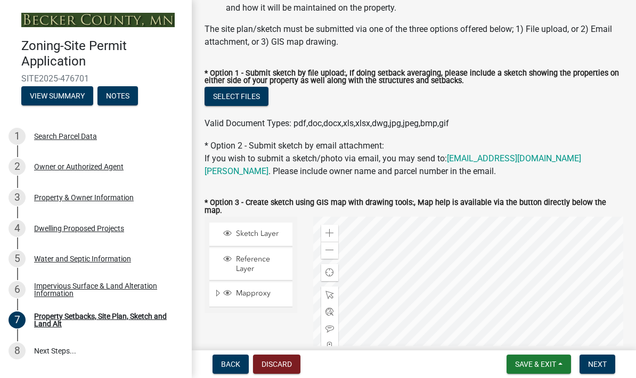
scroll to position [237, 0]
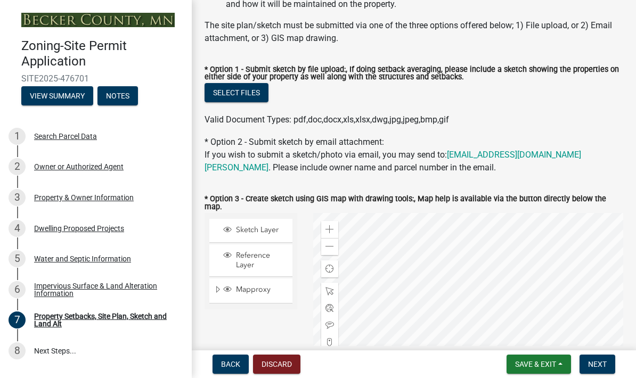
click at [605, 369] on span "Next" at bounding box center [597, 364] width 19 height 9
click at [603, 369] on button "Next" at bounding box center [598, 364] width 36 height 19
click at [605, 364] on span "Next" at bounding box center [597, 364] width 19 height 9
click at [609, 371] on button "Next" at bounding box center [598, 364] width 36 height 19
click at [547, 367] on span "Save & Exit" at bounding box center [535, 364] width 41 height 9
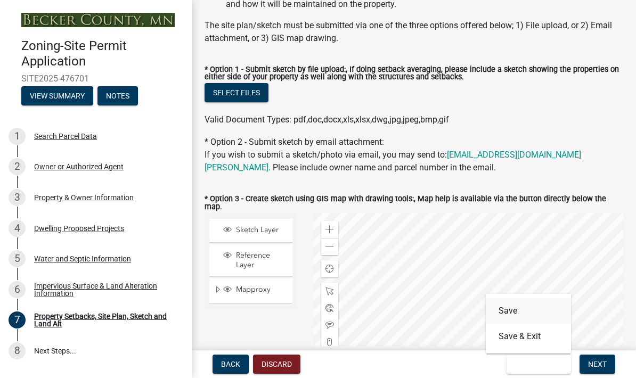
click at [514, 309] on button "Save" at bounding box center [528, 311] width 85 height 26
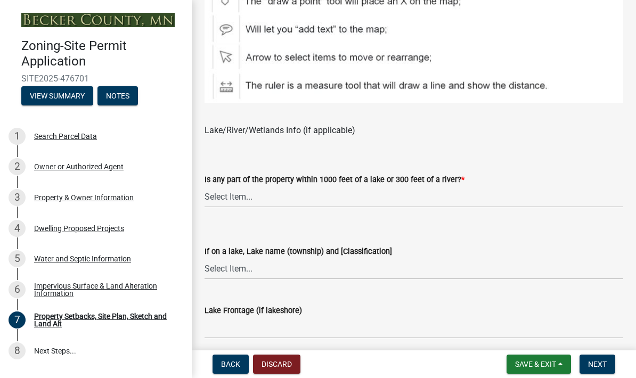
scroll to position [765, 0]
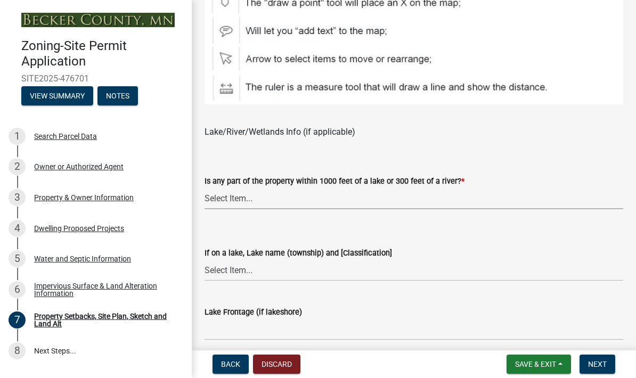
click at [215, 201] on select "Select Item... Shoreland-Riparian (Property is bordering a lake, river or strea…" at bounding box center [414, 199] width 419 height 22
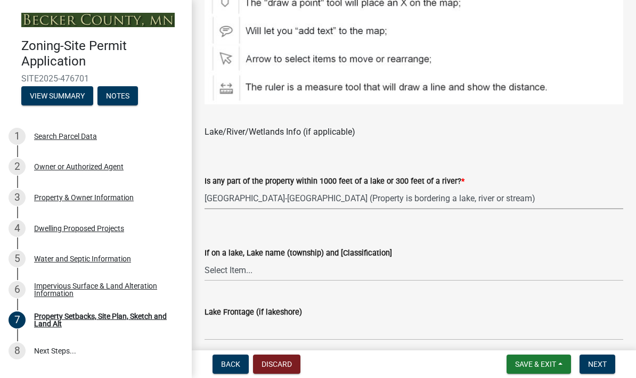
select select "7b13c63f-e699-4112-b373-98fbd28ec536"
click at [215, 270] on select "Select Item... [GEOGRAPHIC_DATA] is not listed below [GEOGRAPHIC_DATA] ([GEOGRA…" at bounding box center [414, 270] width 419 height 22
select select "75d729af-245c-453b-a9cc-c41847c3eef2"
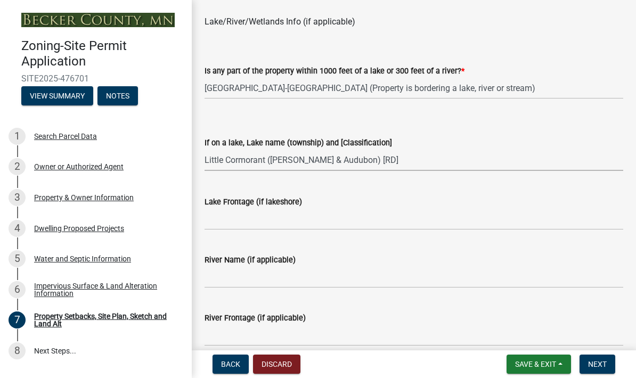
scroll to position [885, 0]
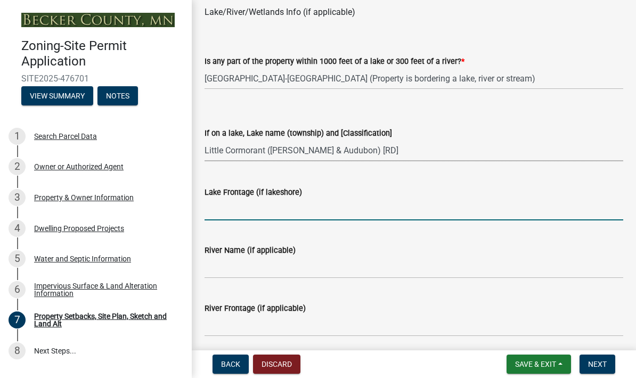
click at [222, 210] on input "Lake Frontage (if lakeshore)" at bounding box center [414, 210] width 419 height 22
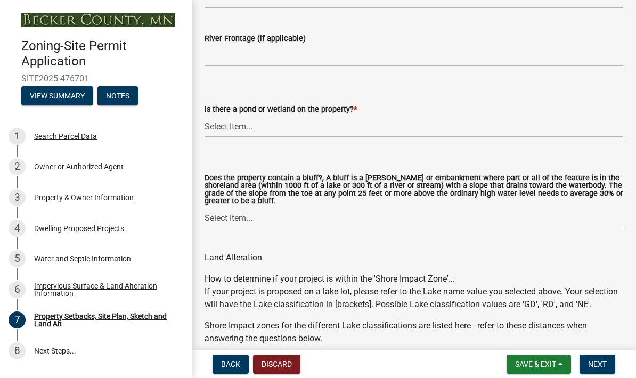
scroll to position [1156, 0]
type input "500 feet"
click at [230, 127] on select "Select Item... Yes No" at bounding box center [414, 126] width 419 height 22
select select "b56a4575-9846-47cf-8067-c59a4853da22"
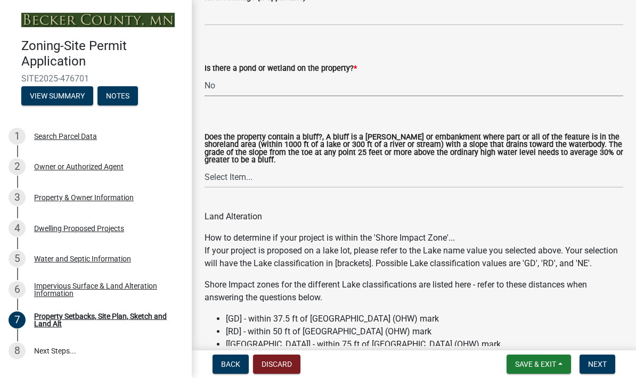
scroll to position [1197, 0]
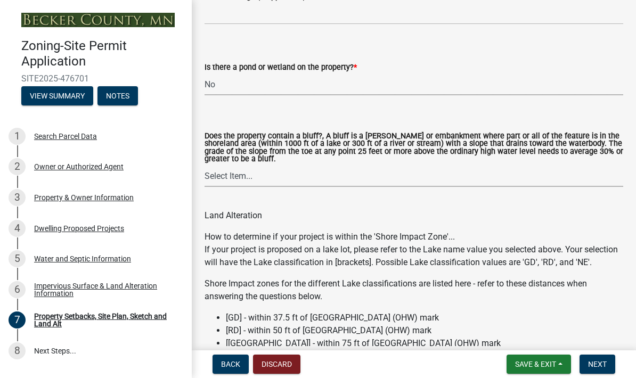
click at [213, 176] on select "Select Item... Yes No" at bounding box center [414, 176] width 419 height 22
select select "12f785fb-c378-4b18-841c-21c73dc99083"
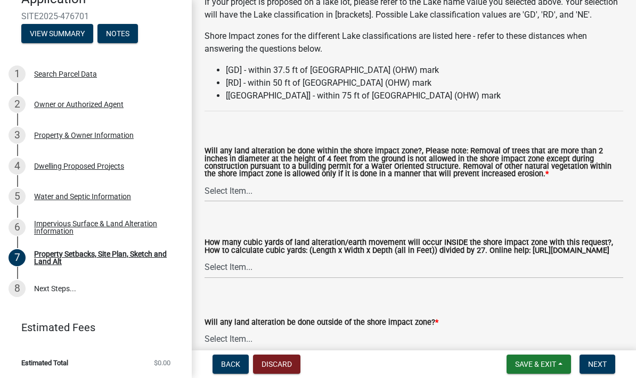
scroll to position [1453, 0]
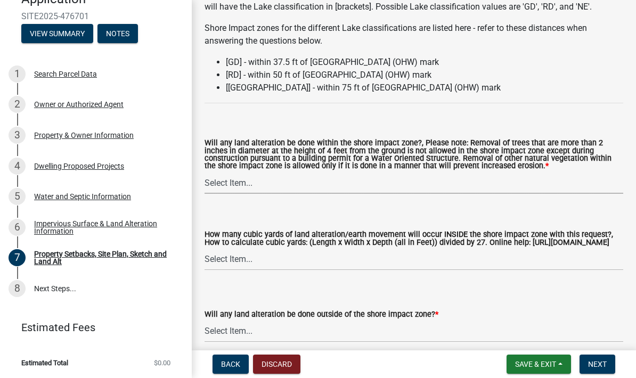
click at [218, 185] on select "Select Item... Yes No N/A" at bounding box center [414, 183] width 419 height 22
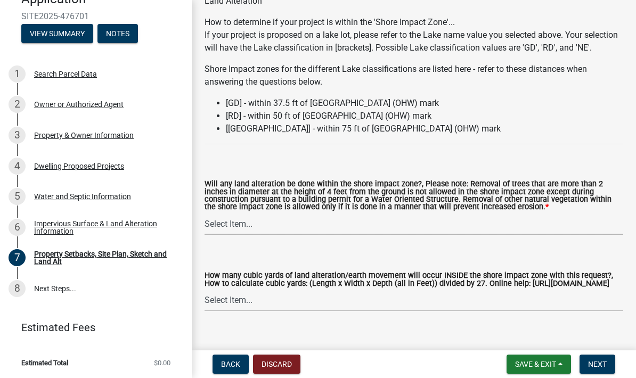
scroll to position [1412, 0]
click at [221, 228] on select "Select Item... Yes No N/A" at bounding box center [414, 224] width 419 height 22
select select "e8ab2dc3-aa3f-46f3-9b4a-37eb25ad84af"
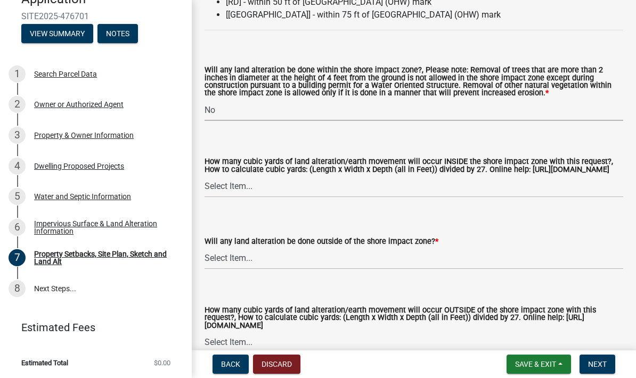
scroll to position [1528, 0]
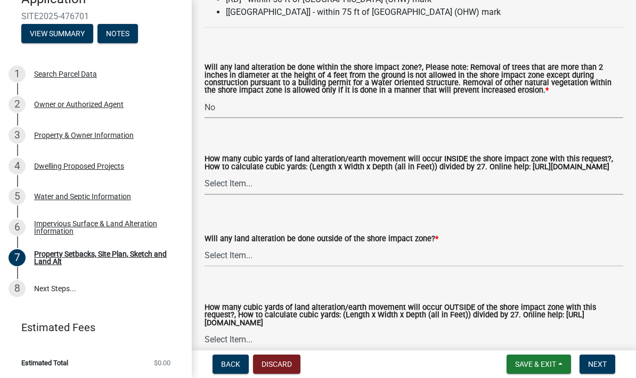
click at [218, 195] on select "Select Item... None 10 Cubic Yards or less 11-50 Cubic Yards Over 50 Cubic Yards" at bounding box center [414, 184] width 419 height 22
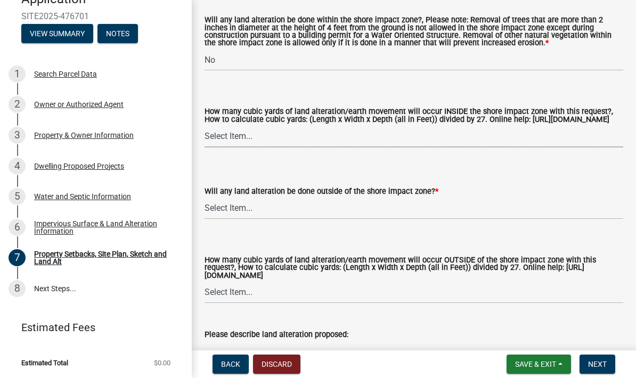
scroll to position [1584, 0]
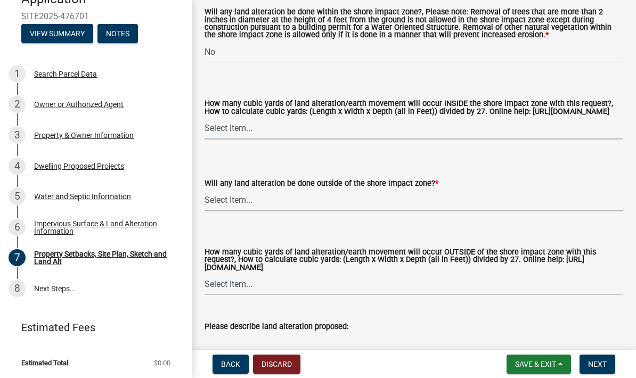
click at [212, 207] on select "Select Item... Yes No N/A" at bounding box center [414, 201] width 419 height 22
select select "5ad4ab64-b44e-481c-9000-9e5907aa74e1"
click at [222, 140] on select "Select Item... None 10 Cubic Yards or less 11-50 Cubic Yards Over 50 Cubic Yards" at bounding box center [414, 129] width 419 height 22
select select "27b2a8b4-abf6-463e-8c0c-7c5d2b4fe26f"
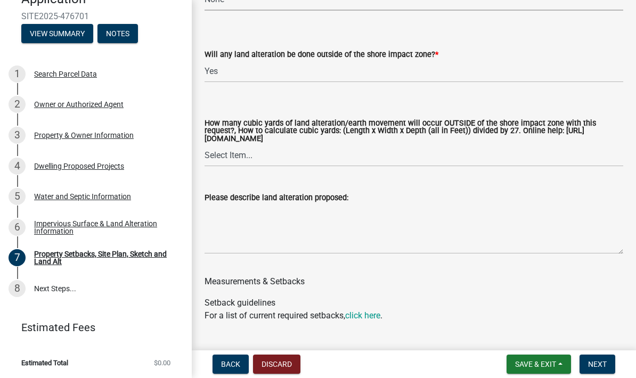
scroll to position [1713, 0]
click at [215, 166] on select "Select Item... None 10 Cubic Yards or less 11-50 Cubic Yards Over 50 Cubic Yards" at bounding box center [414, 155] width 419 height 22
select select "a96800da-4e88-4c62-b1ff-2cd17f9e3346"
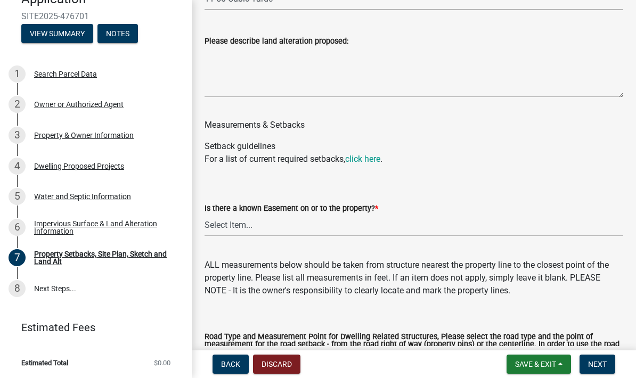
scroll to position [1870, 0]
click at [371, 164] on link "click here" at bounding box center [362, 158] width 35 height 10
click at [213, 232] on select "Select Item... Yes No" at bounding box center [414, 225] width 419 height 22
select select "c8b8ea71-7088-4e87-a493-7bc88cc2835b"
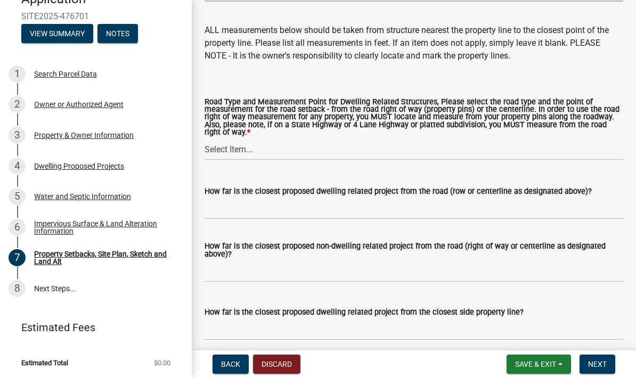
scroll to position [2105, 0]
click at [206, 160] on select "Select Item... Private Easement - Right of Way Private Easement - Centerline Pu…" at bounding box center [414, 149] width 419 height 22
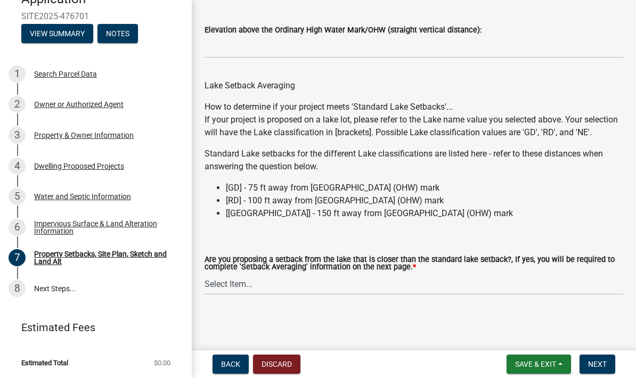
scroll to position [3358, 0]
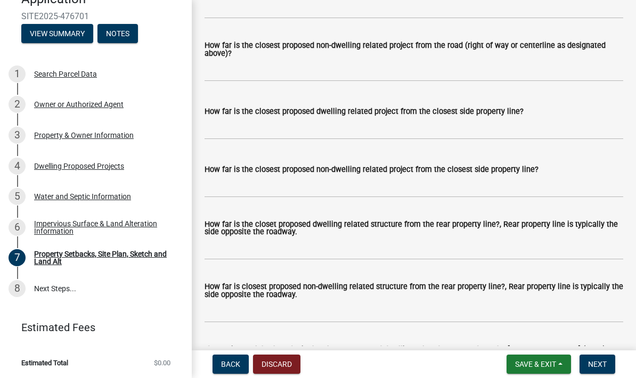
click at [525, 363] on span "Save & Exit" at bounding box center [535, 364] width 41 height 9
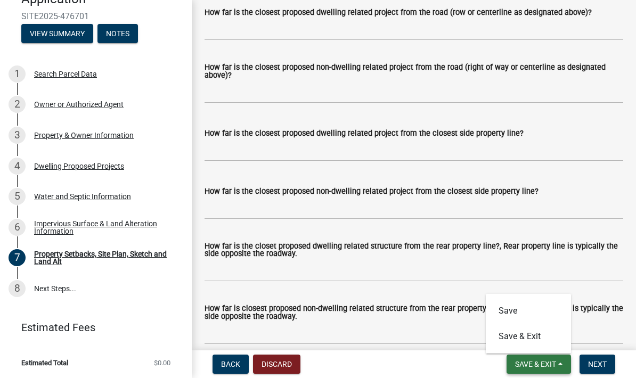
scroll to position [2304, 0]
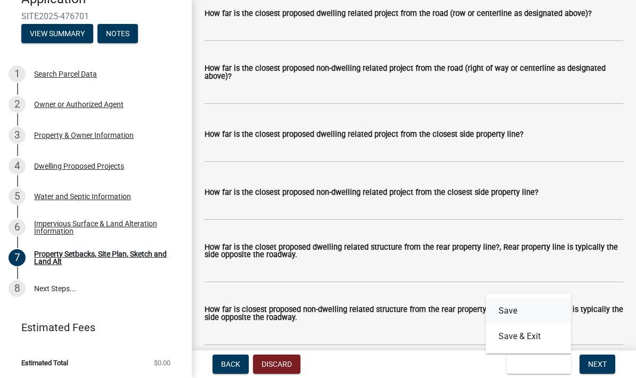
click at [505, 305] on button "Save" at bounding box center [528, 311] width 85 height 26
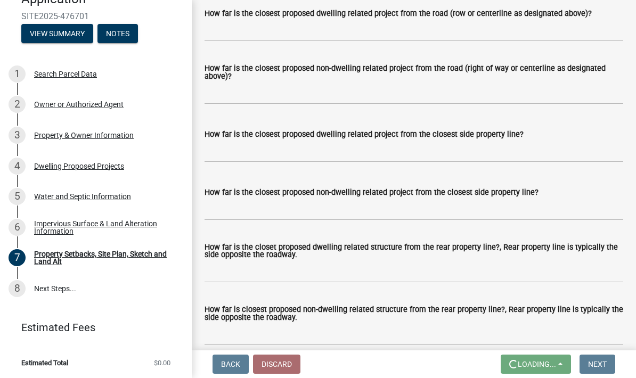
scroll to position [0, 0]
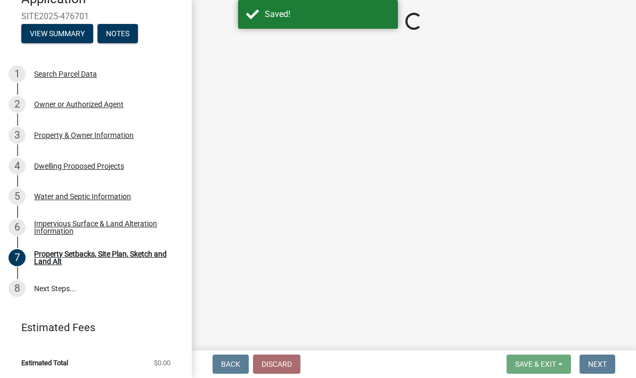
select select "7b13c63f-e699-4112-b373-98fbd28ec536"
select select "75d729af-245c-453b-a9cc-c41847c3eef2"
select select "b56a4575-9846-47cf-8067-c59a4853da22"
select select "12f785fb-c378-4b18-841c-21c73dc99083"
select select "e8ab2dc3-aa3f-46f3-9b4a-37eb25ad84af"
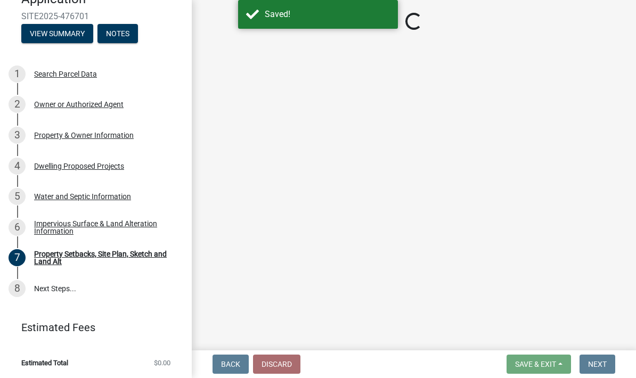
select select "27b2a8b4-abf6-463e-8c0c-7c5d2b4fe26f"
select select "5ad4ab64-b44e-481c-9000-9e5907aa74e1"
select select "a96800da-4e88-4c62-b1ff-2cd17f9e3346"
select select "c8b8ea71-7088-4e87-a493-7bc88cc2835b"
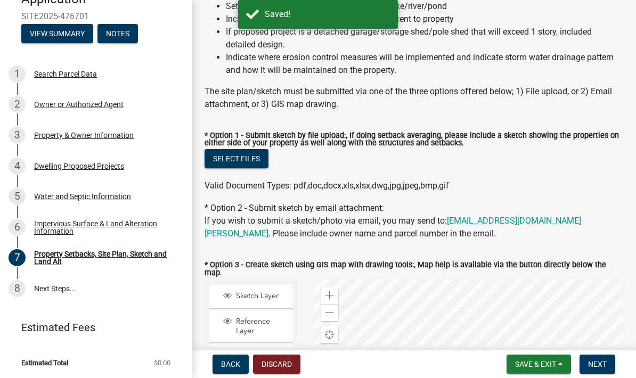
scroll to position [173, 0]
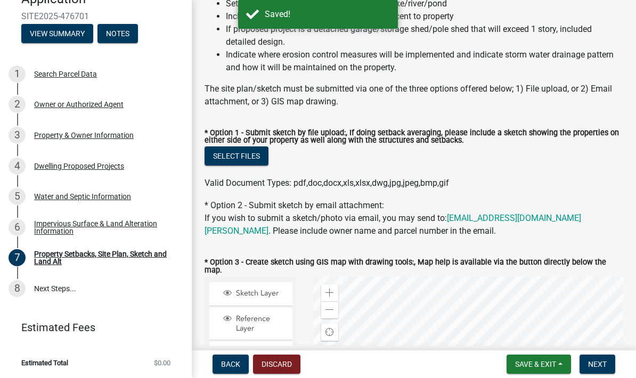
click at [223, 156] on button "Select files" at bounding box center [237, 156] width 64 height 19
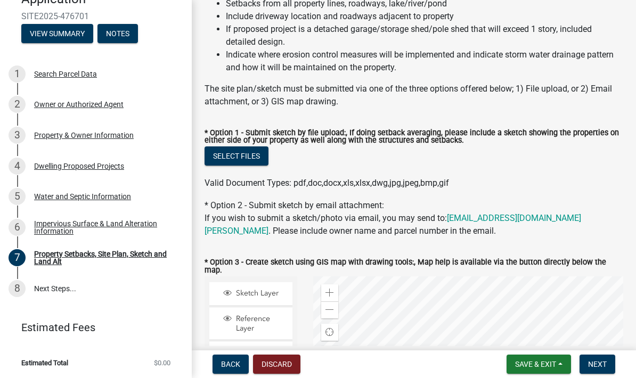
click at [330, 165] on div "Select files" at bounding box center [414, 158] width 419 height 22
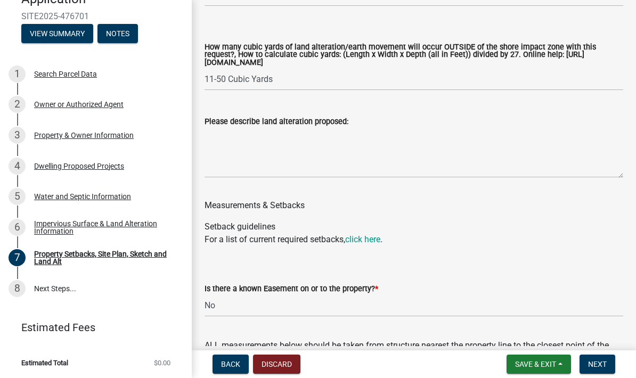
scroll to position [1790, 0]
click at [212, 172] on textarea "Please describe land alteration proposed:" at bounding box center [414, 152] width 419 height 50
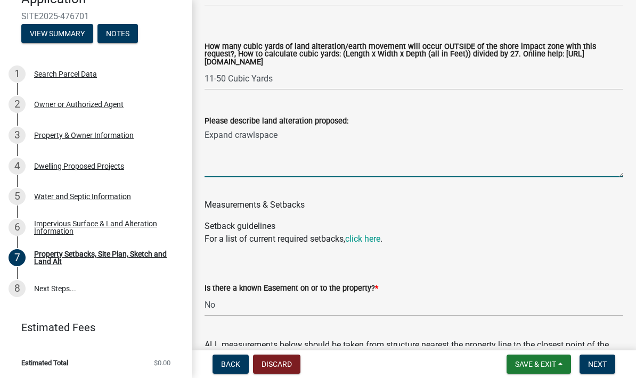
click at [213, 160] on textarea "Expand crawlspace" at bounding box center [414, 152] width 419 height 50
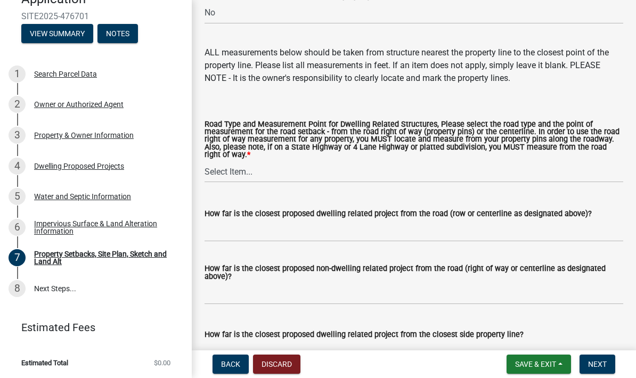
scroll to position [2100, 0]
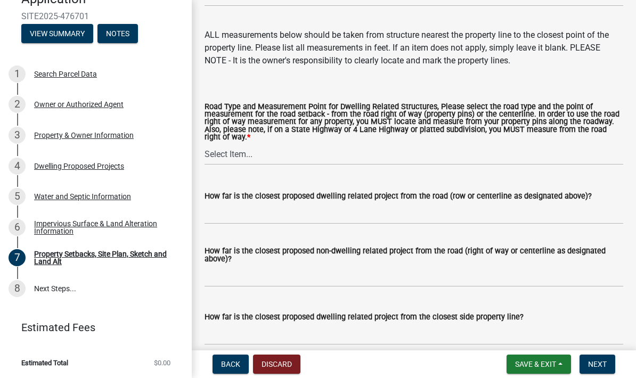
type textarea "Expand crawlspace"
click at [218, 164] on select "Select Item... Private Easement - Right of Way Private Easement - Centerline Pu…" at bounding box center [414, 154] width 419 height 22
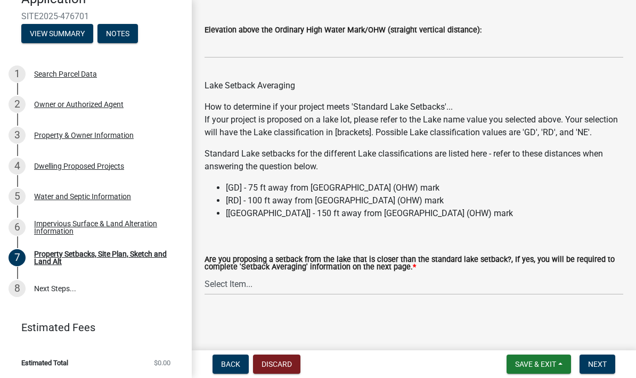
scroll to position [3358, 0]
click at [596, 362] on span "Next" at bounding box center [597, 364] width 19 height 9
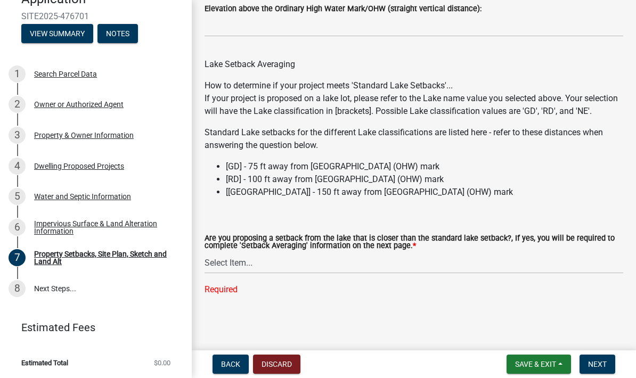
scroll to position [3401, 0]
click at [210, 264] on select "Select Item... Yes No N/A" at bounding box center [414, 263] width 419 height 22
select select "19d13e65-c93d-443e-910a-7a17299544cc"
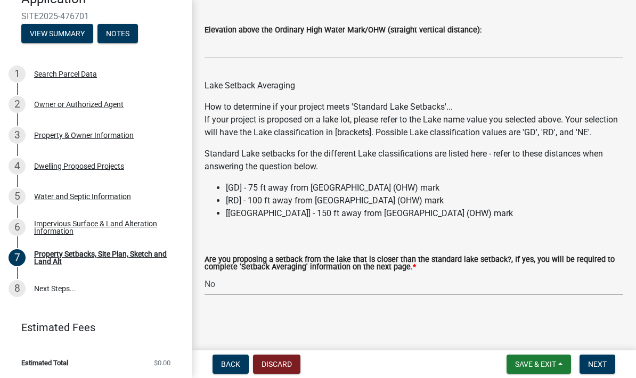
scroll to position [3379, 0]
click at [601, 361] on span "Next" at bounding box center [597, 364] width 19 height 9
click at [597, 369] on button "Next" at bounding box center [598, 364] width 36 height 19
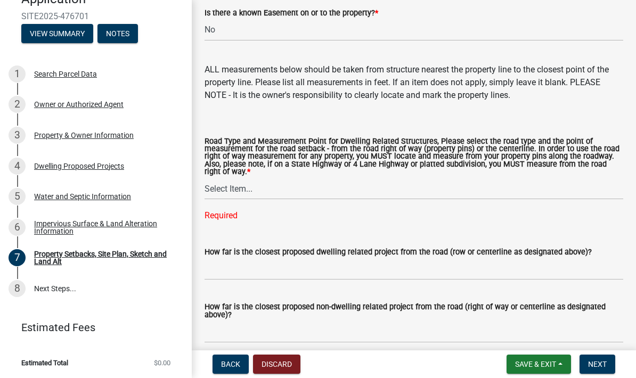
scroll to position [2064, 0]
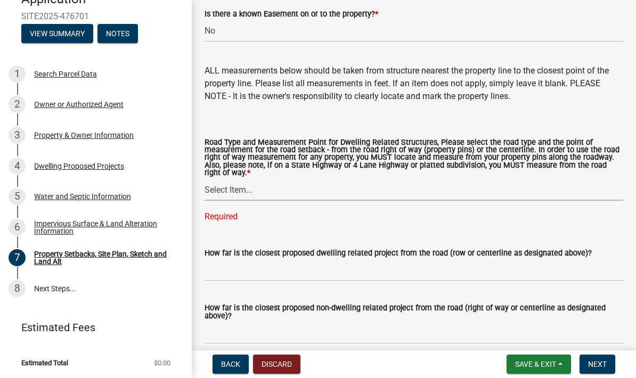
click at [219, 197] on select "Select Item... Private Easement - Right of Way Private Easement - Centerline Pu…" at bounding box center [414, 190] width 419 height 22
select select "133211ff-91ce-4a0a-9235-b48a7e2069a0"
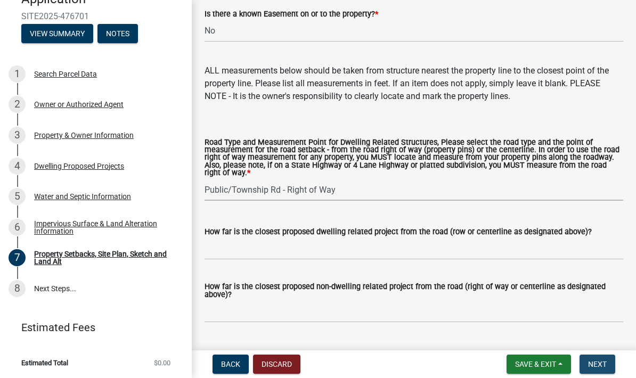
click at [600, 370] on button "Next" at bounding box center [598, 364] width 36 height 19
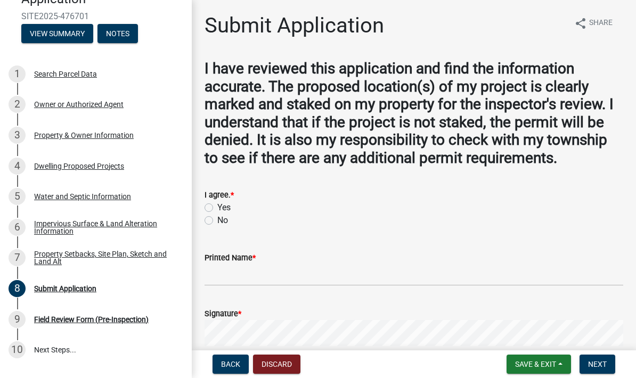
scroll to position [0, 0]
click at [219, 362] on button "Back" at bounding box center [231, 364] width 36 height 19
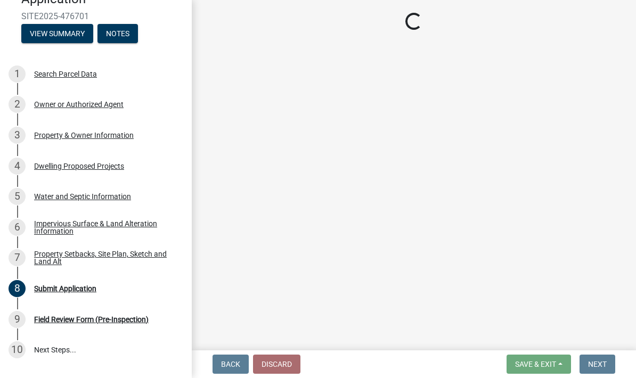
select select "7b13c63f-e699-4112-b373-98fbd28ec536"
select select "75d729af-245c-453b-a9cc-c41847c3eef2"
select select "b56a4575-9846-47cf-8067-c59a4853da22"
select select "12f785fb-c378-4b18-841c-21c73dc99083"
select select "e8ab2dc3-aa3f-46f3-9b4a-37eb25ad84af"
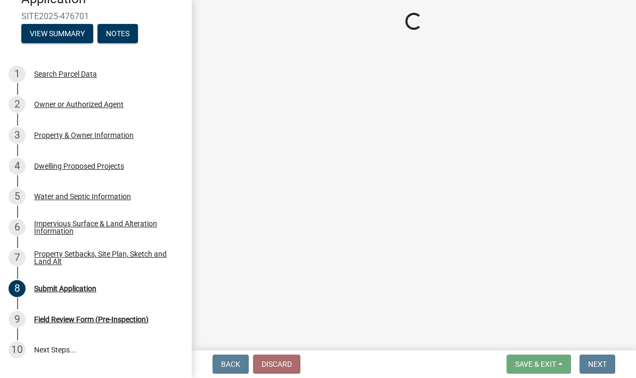
select select "27b2a8b4-abf6-463e-8c0c-7c5d2b4fe26f"
select select "5ad4ab64-b44e-481c-9000-9e5907aa74e1"
select select "a96800da-4e88-4c62-b1ff-2cd17f9e3346"
select select "c8b8ea71-7088-4e87-a493-7bc88cc2835b"
select select "133211ff-91ce-4a0a-9235-b48a7e2069a0"
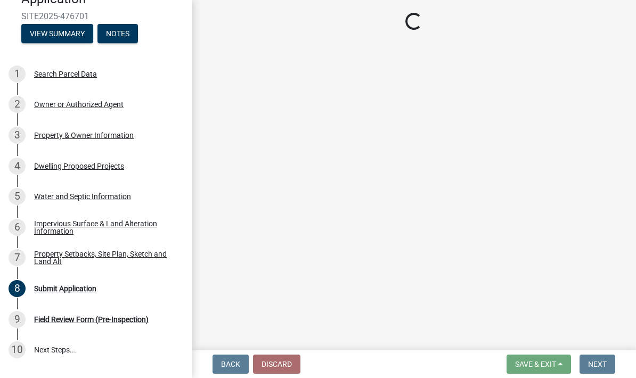
select select "19d13e65-c93d-443e-910a-7a17299544cc"
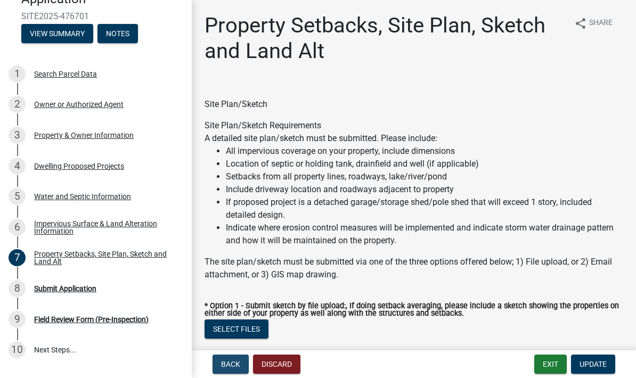
click at [221, 367] on span "Back" at bounding box center [230, 364] width 19 height 9
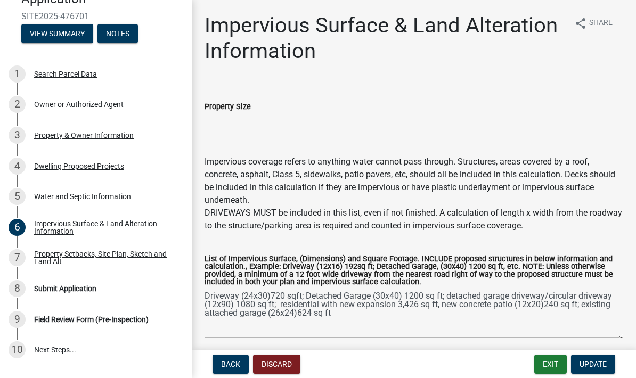
click at [221, 363] on button "Back" at bounding box center [231, 364] width 36 height 19
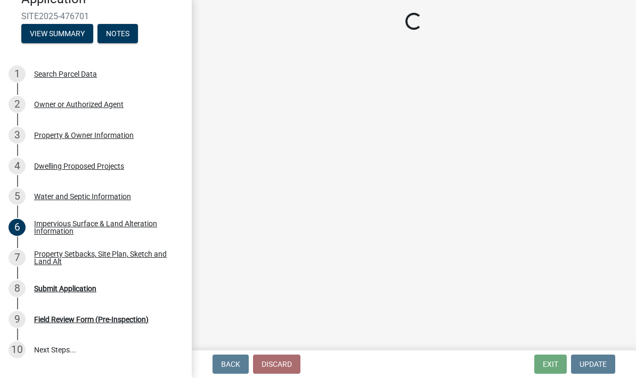
select select "9c51a48b-0bee-4836-8d5c-beab6e77ad2a"
select select "25b8aef2-9eed-4c0f-8836-08d4b8d082b1"
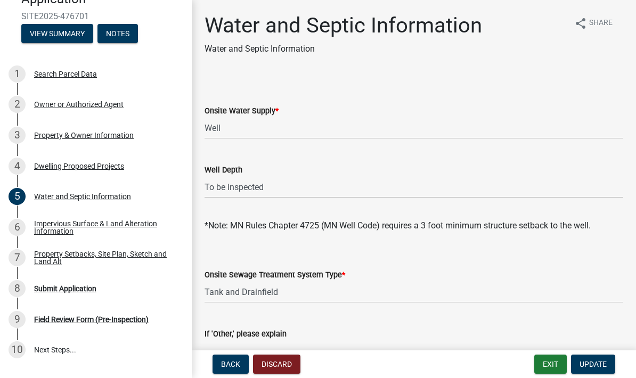
click at [218, 362] on button "Back" at bounding box center [231, 364] width 36 height 19
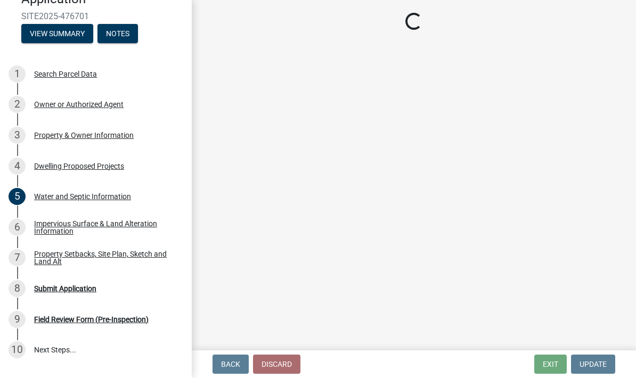
select select "5b8abcc6-67f7-49fb-8f25-c295ccc2b339"
select select "566f81cc-4b3f-4ecb-9f16-a2b313352c61"
select select "f4ae0446-41fa-4afd-99aa-409617c58827"
select select "4f5e2784-8c40-49a3-b0e9-8f1a3cbab4f4"
select select "e5b6e178-1d4e-46f3-8fba-19f7851c487a"
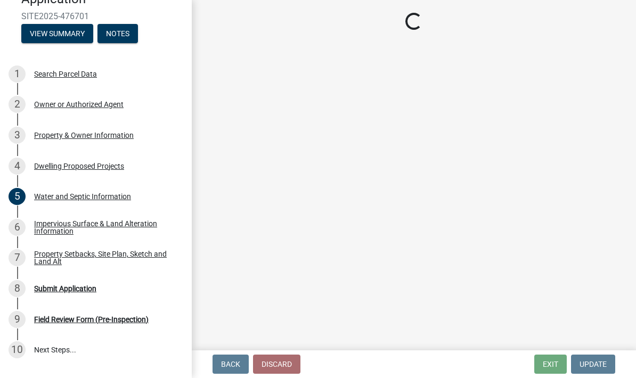
select select "1a903929-ca60-4f1e-8afa-8a841f04a978"
select select "b63d75fc-5f3c-4949-bc5e-b7a1b42903a6"
select select "11c1c089-3b44-43c0-9549-3c9eeea2451f"
select select "cbc699c5-a6de-4f3d-a533-ae678b946106"
select select "ab9119d1-7da9-49c4-9fac-8c142204c89d"
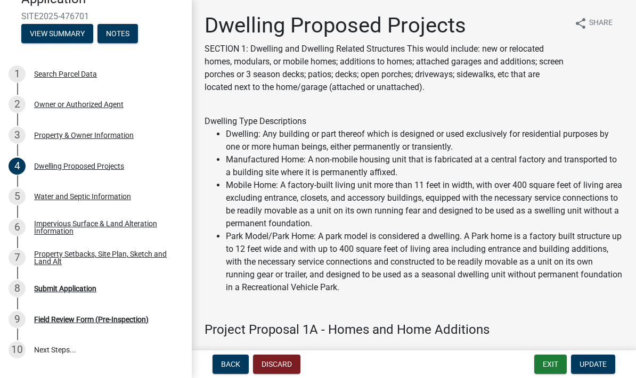
click at [216, 363] on button "Back" at bounding box center [231, 364] width 36 height 19
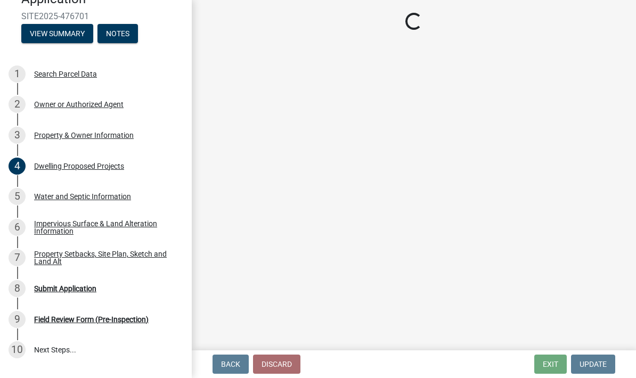
select select "2da4ad59-79e4-4897-a878-b9bb9cb10a27"
select select "85fc75ff-0121-4ad4-a39b-9ebe8e4a222b"
select select "f87eba17-8ed9-4ad8-aefc-fe36a3f3544b"
select select "393a978c-6bd5-4cb2-a6a0-db6feb8732b8"
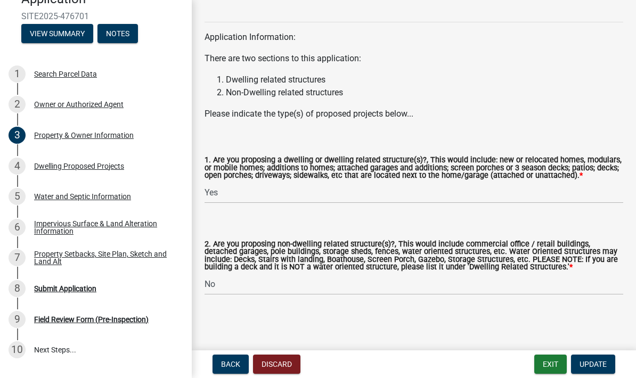
scroll to position [1156, 0]
click at [601, 369] on button "Update" at bounding box center [593, 364] width 44 height 19
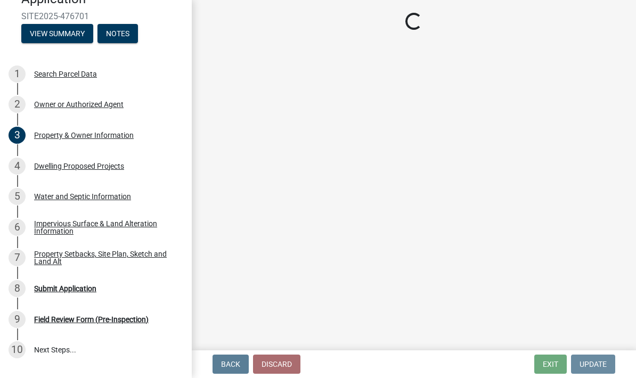
scroll to position [0, 0]
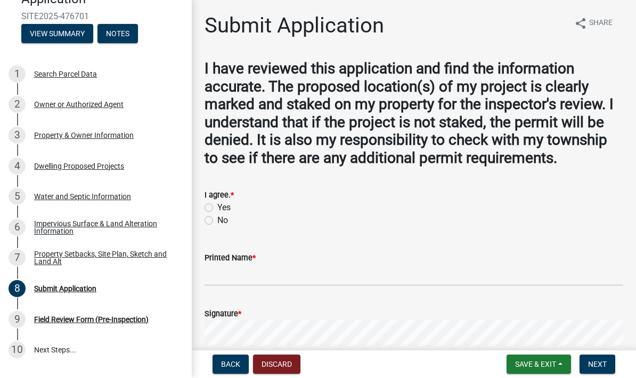
click at [56, 170] on div "4 Dwelling Proposed Projects" at bounding box center [92, 166] width 166 height 17
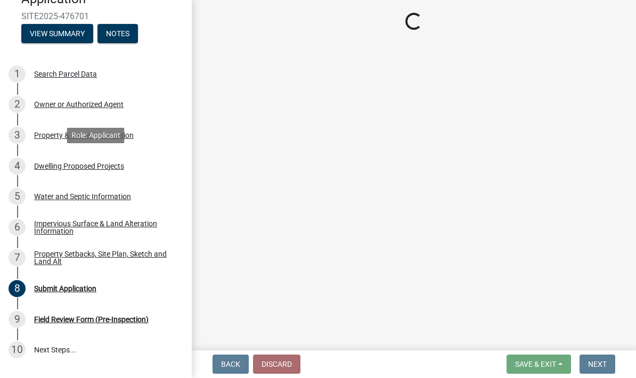
select select "5b8abcc6-67f7-49fb-8f25-c295ccc2b339"
select select "566f81cc-4b3f-4ecb-9f16-a2b313352c61"
select select "f4ae0446-41fa-4afd-99aa-409617c58827"
select select "4f5e2784-8c40-49a3-b0e9-8f1a3cbab4f4"
select select "e5b6e178-1d4e-46f3-8fba-19f7851c487a"
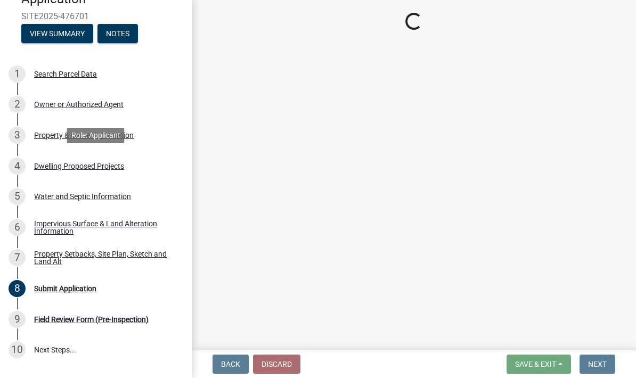
select select "1a903929-ca60-4f1e-8afa-8a841f04a978"
select select "b63d75fc-5f3c-4949-bc5e-b7a1b42903a6"
select select "11c1c089-3b44-43c0-9549-3c9eeea2451f"
select select "cbc699c5-a6de-4f3d-a533-ae678b946106"
select select "ab9119d1-7da9-49c4-9fac-8c142204c89d"
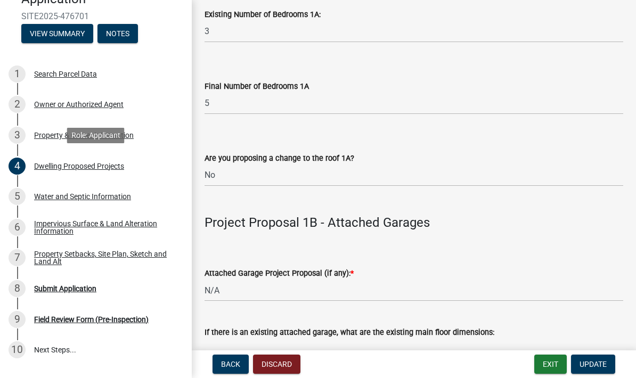
scroll to position [1120, 0]
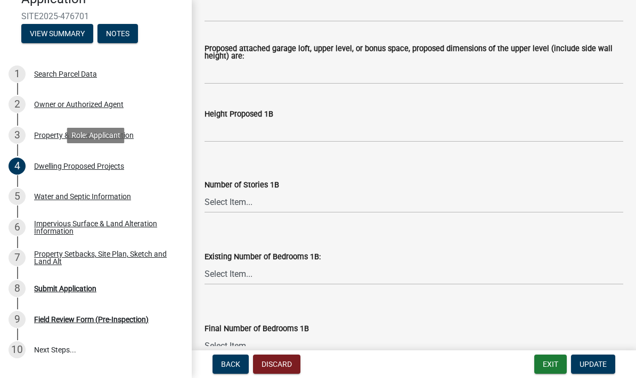
click at [64, 199] on div "Water and Septic Information" at bounding box center [82, 196] width 97 height 7
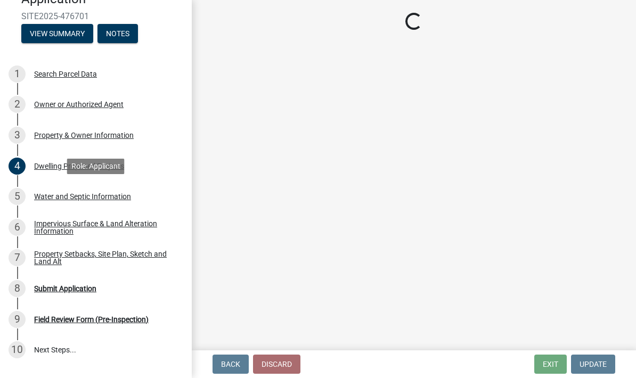
scroll to position [324, 0]
select select "9c51a48b-0bee-4836-8d5c-beab6e77ad2a"
select select "25b8aef2-9eed-4c0f-8836-08d4b8d082b1"
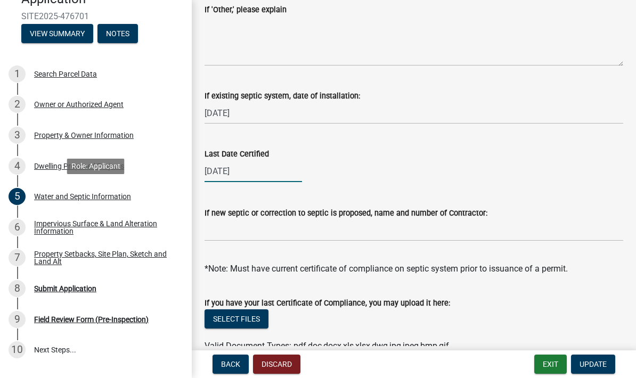
click at [261, 175] on div "[DATE]" at bounding box center [253, 171] width 97 height 22
select select "7"
select select "2025"
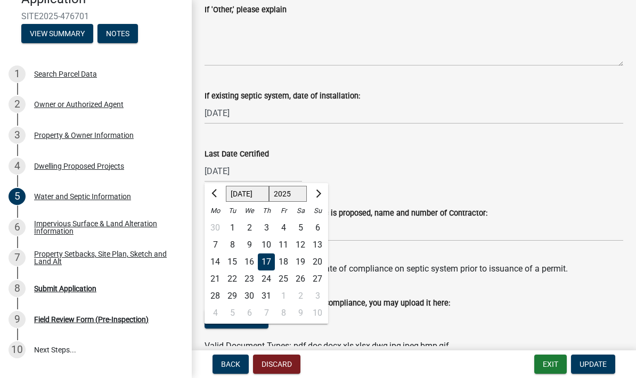
click at [213, 197] on button "Previous month" at bounding box center [215, 193] width 13 height 17
click at [210, 199] on button "Previous month" at bounding box center [215, 193] width 13 height 17
select select "5"
click at [278, 294] on div "30" at bounding box center [283, 296] width 17 height 17
type input "[DATE]"
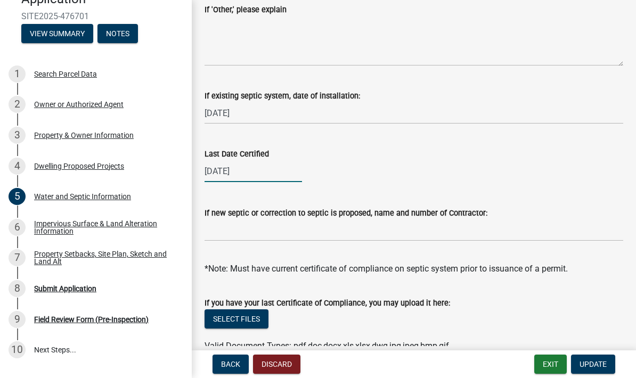
click at [243, 174] on div "[DATE]" at bounding box center [253, 171] width 97 height 22
select select "5"
select select "2025"
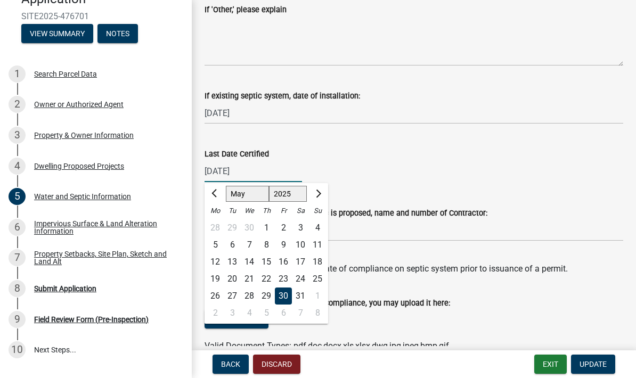
click at [240, 173] on input "[DATE]" at bounding box center [253, 171] width 97 height 22
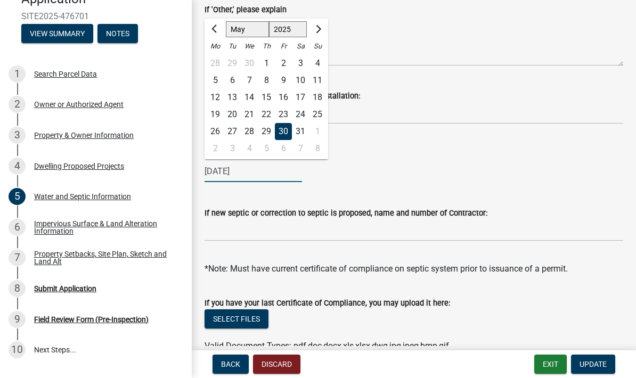
type input "[DATE]"
click at [467, 159] on div "Last Date Certified" at bounding box center [414, 154] width 419 height 13
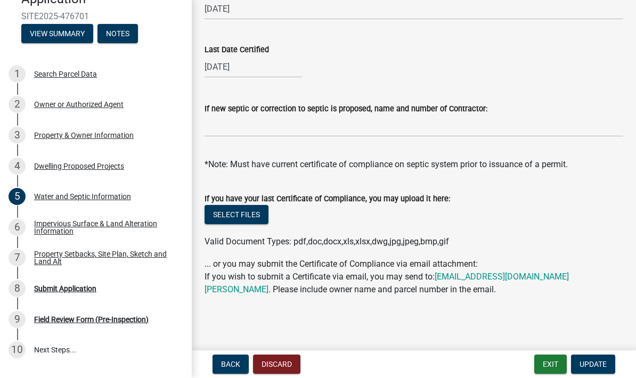
scroll to position [429, 0]
click at [603, 367] on span "Update" at bounding box center [593, 364] width 27 height 9
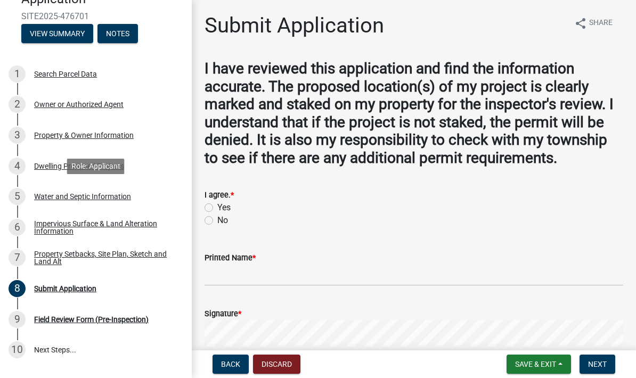
click at [58, 196] on div "Water and Septic Information" at bounding box center [82, 196] width 97 height 7
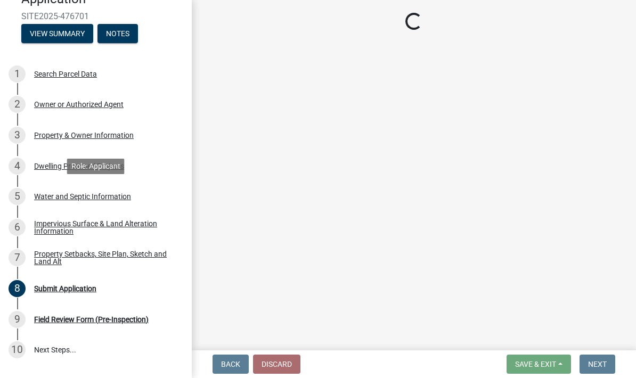
select select "9c51a48b-0bee-4836-8d5c-beab6e77ad2a"
select select "25b8aef2-9eed-4c0f-8836-08d4b8d082b1"
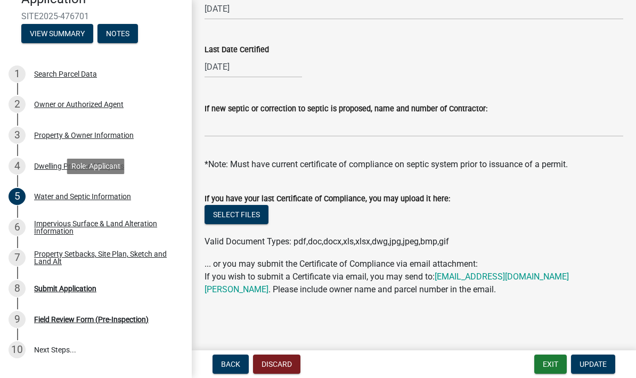
scroll to position [429, 0]
click at [48, 252] on div "Property Setbacks, Site Plan, Sketch and Land Alt" at bounding box center [104, 257] width 141 height 15
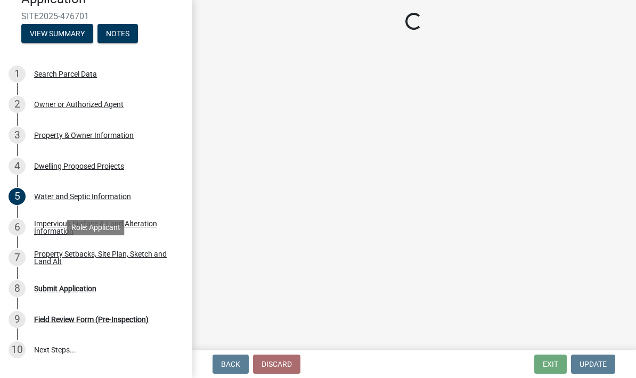
scroll to position [0, 0]
select select "7b13c63f-e699-4112-b373-98fbd28ec536"
select select "75d729af-245c-453b-a9cc-c41847c3eef2"
select select "b56a4575-9846-47cf-8067-c59a4853da22"
select select "12f785fb-c378-4b18-841c-21c73dc99083"
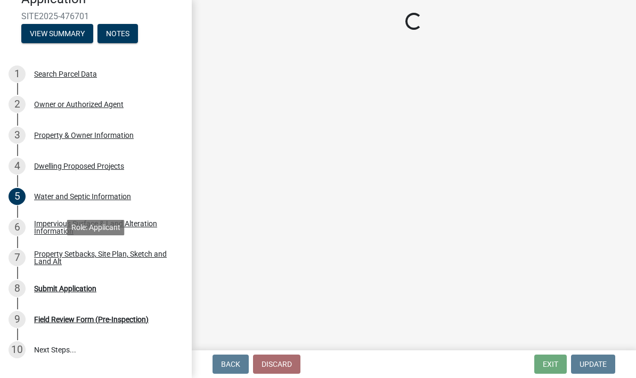
select select "e8ab2dc3-aa3f-46f3-9b4a-37eb25ad84af"
select select "27b2a8b4-abf6-463e-8c0c-7c5d2b4fe26f"
select select "5ad4ab64-b44e-481c-9000-9e5907aa74e1"
select select "a96800da-4e88-4c62-b1ff-2cd17f9e3346"
select select "c8b8ea71-7088-4e87-a493-7bc88cc2835b"
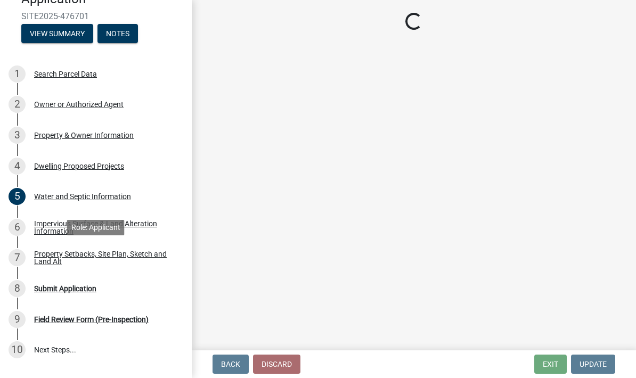
select select "133211ff-91ce-4a0a-9235-b48a7e2069a0"
select select "19d13e65-c93d-443e-910a-7a17299544cc"
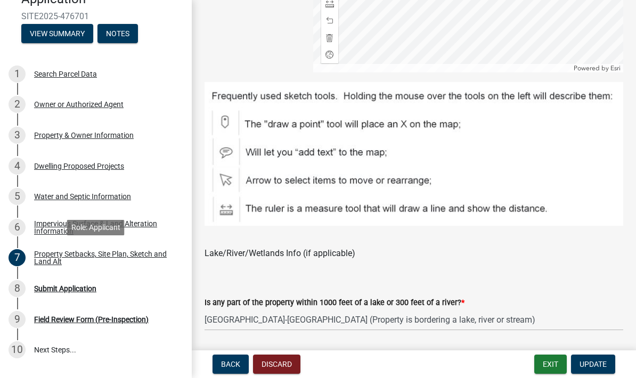
scroll to position [645, 0]
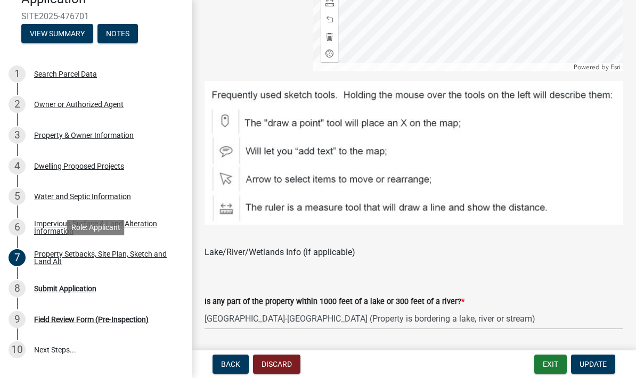
click at [58, 285] on div "Submit Application" at bounding box center [65, 288] width 62 height 7
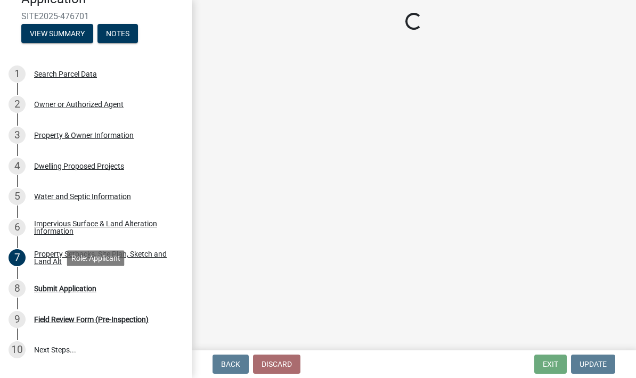
scroll to position [0, 0]
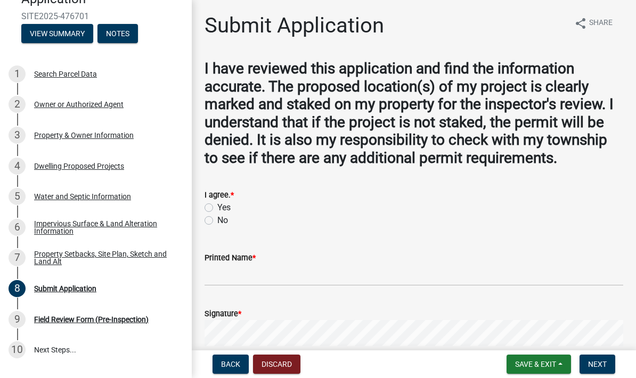
click at [217, 214] on label "Yes" at bounding box center [223, 207] width 13 height 13
click at [217, 208] on input "Yes" at bounding box center [220, 204] width 7 height 7
radio input "true"
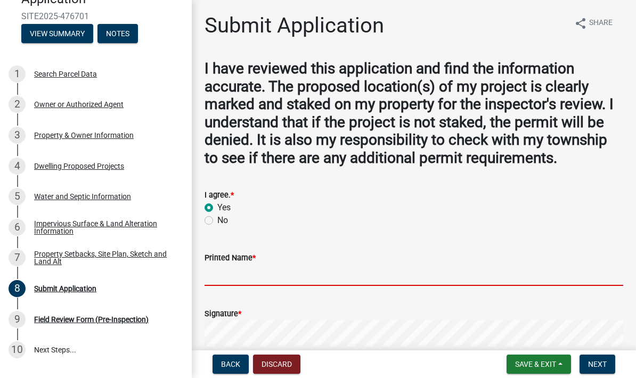
click at [226, 286] on input "Printed Name *" at bounding box center [414, 275] width 419 height 22
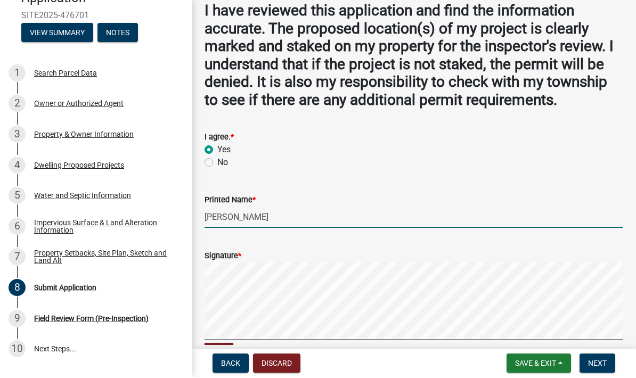
scroll to position [85, 0]
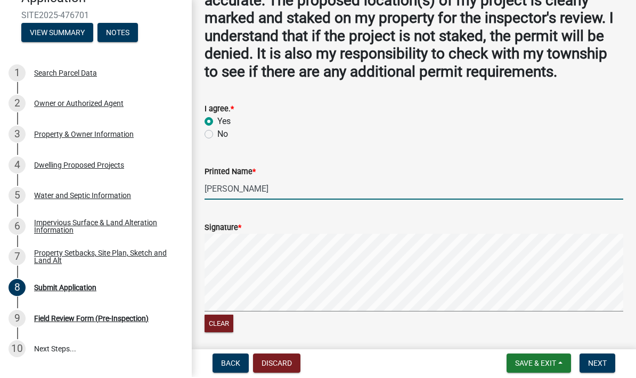
type input "[PERSON_NAME]"
click at [267, 235] on div "Signature *" at bounding box center [414, 228] width 419 height 13
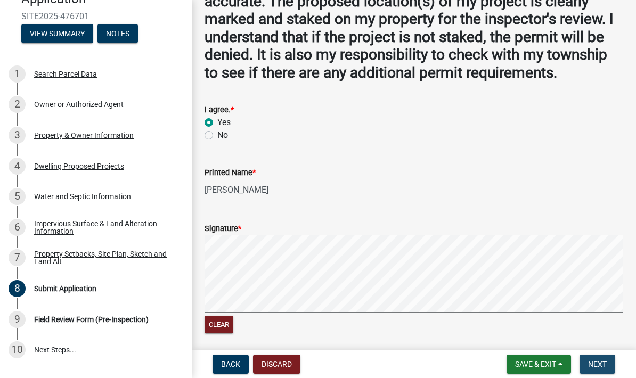
click at [604, 363] on span "Next" at bounding box center [597, 364] width 19 height 9
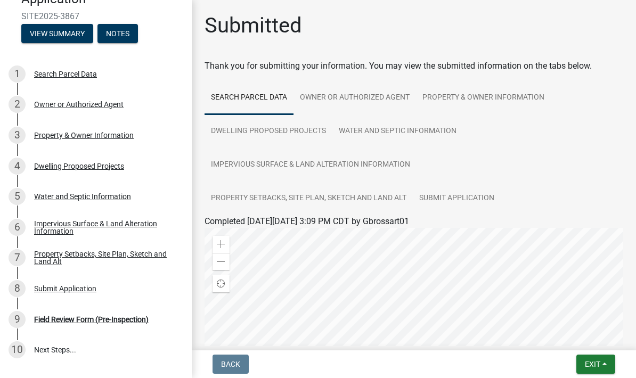
scroll to position [0, 0]
click at [39, 352] on link "10 Next Steps..." at bounding box center [96, 350] width 192 height 31
click at [54, 349] on link "10 Next Steps..." at bounding box center [96, 350] width 192 height 31
click at [51, 286] on div "Submit Application" at bounding box center [65, 288] width 62 height 7
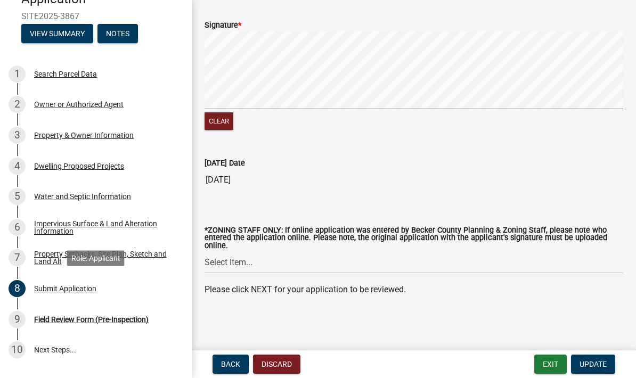
scroll to position [304, 0]
click at [604, 371] on button "Update" at bounding box center [593, 364] width 44 height 19
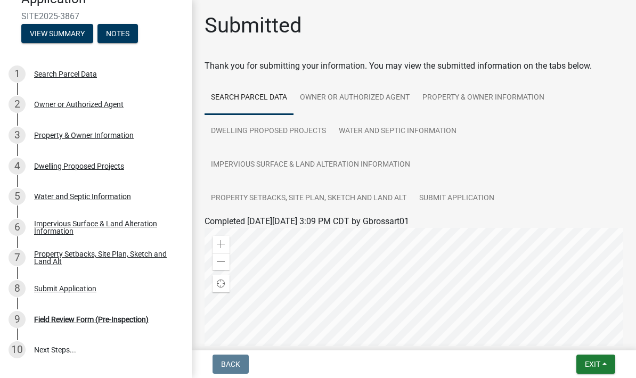
click at [50, 317] on div "Field Review Form (Pre-Inspection)" at bounding box center [91, 319] width 115 height 7
click at [91, 316] on div "Field Review Form (Pre-Inspection)" at bounding box center [91, 319] width 115 height 7
click at [51, 347] on link "10 Next Steps..." at bounding box center [96, 350] width 192 height 31
click at [44, 350] on link "10 Next Steps..." at bounding box center [96, 350] width 192 height 31
click at [464, 199] on link "Submit Application" at bounding box center [457, 199] width 88 height 34
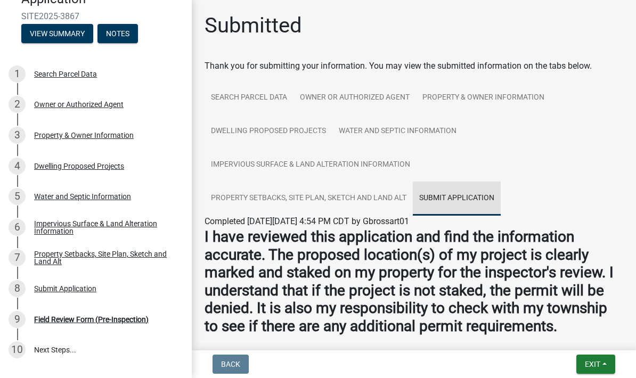
click at [462, 198] on link "Submit Application" at bounding box center [457, 199] width 88 height 34
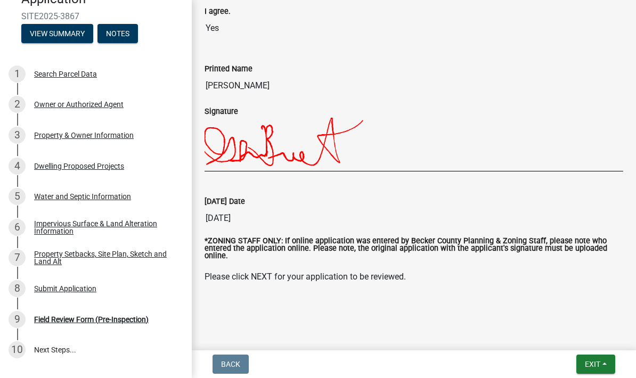
scroll to position [370, 0]
